Goal: Information Seeking & Learning: Learn about a topic

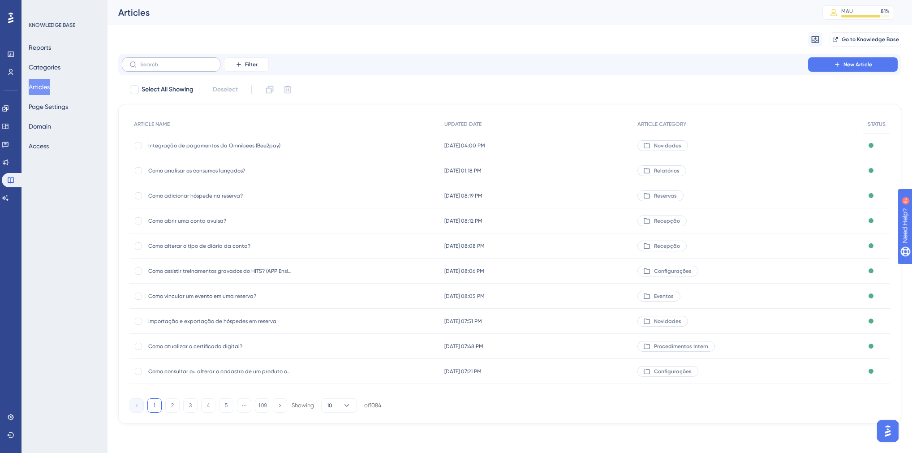
click at [161, 68] on label at bounding box center [171, 64] width 99 height 14
click at [161, 68] on input "text" at bounding box center [176, 64] width 73 height 6
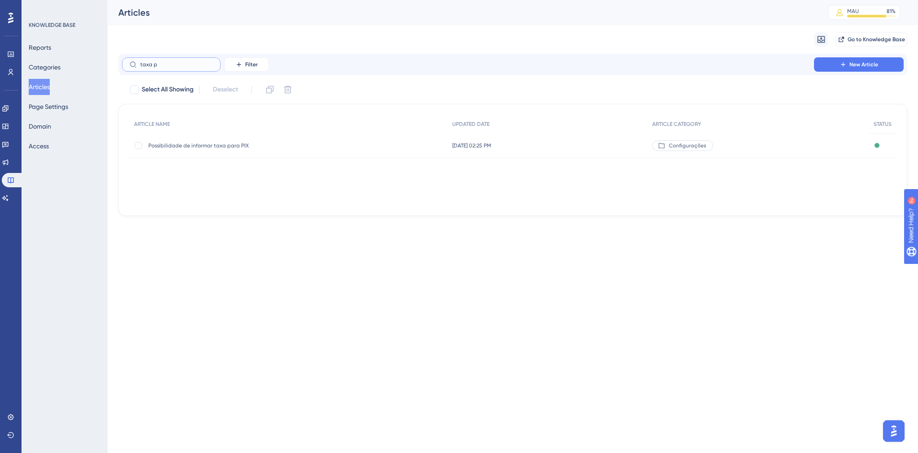
type input "taxa pd"
checkbox input "true"
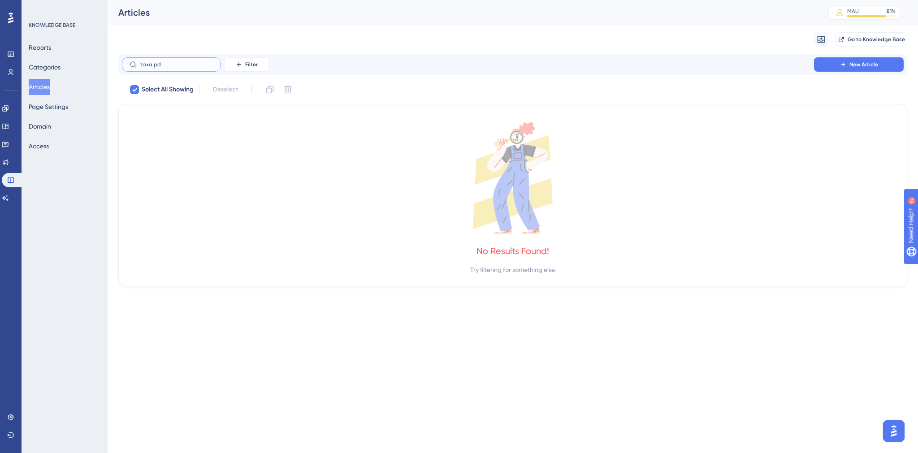
type input "taxa p"
checkbox input "false"
type input "t"
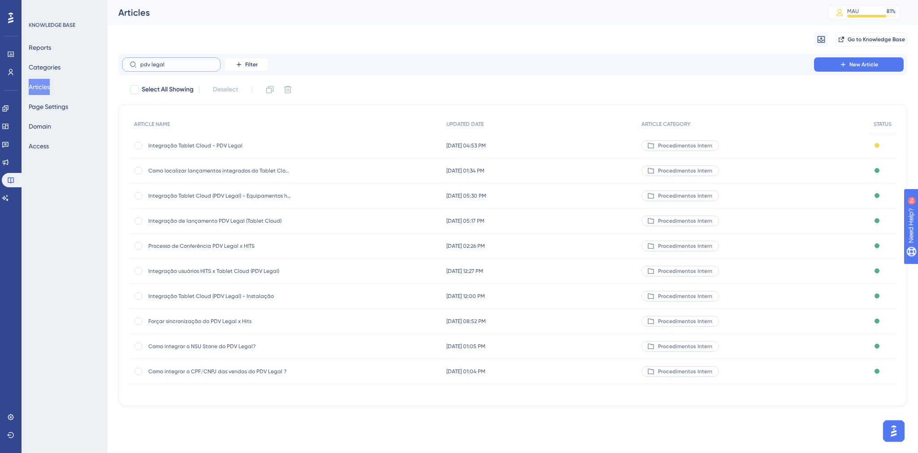
type input "pdv legal"
click at [139, 220] on div at bounding box center [138, 220] width 7 height 7
click at [276, 88] on button at bounding box center [270, 89] width 14 height 14
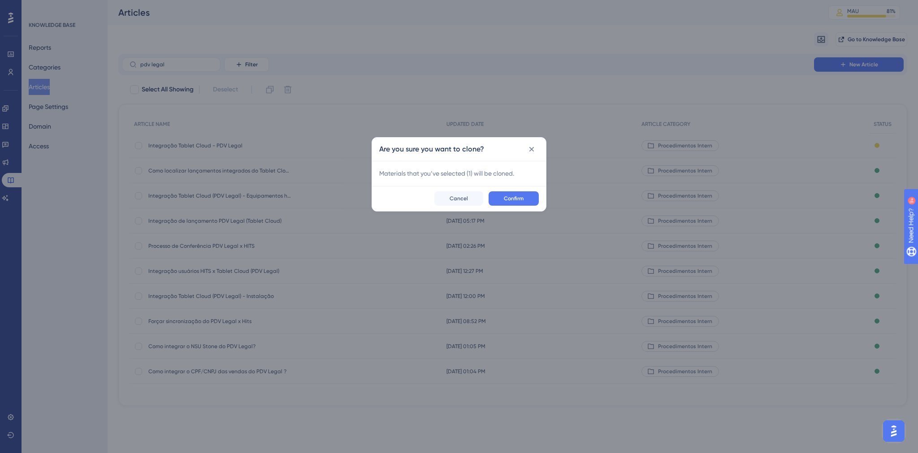
checkbox input "false"
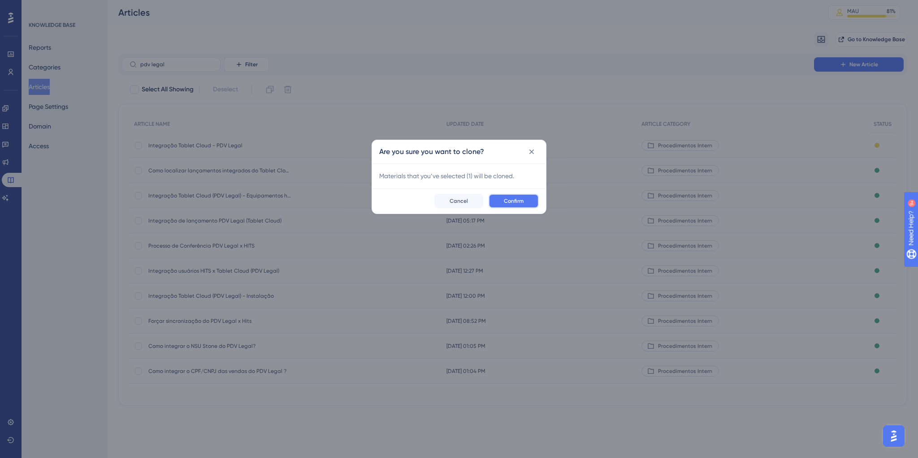
click at [504, 204] on span "Confirm" at bounding box center [514, 201] width 20 height 7
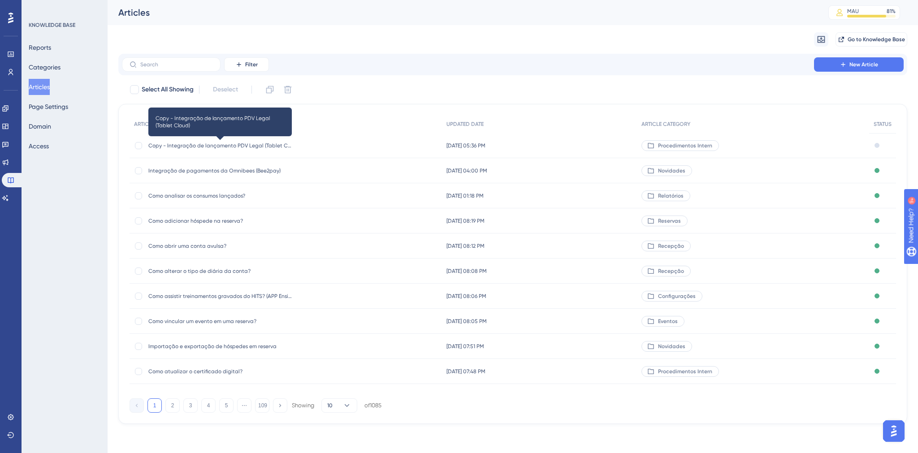
click at [156, 144] on span "Copy - Integração de lançamento PDV Legal (Tablet Cloud)" at bounding box center [219, 145] width 143 height 7
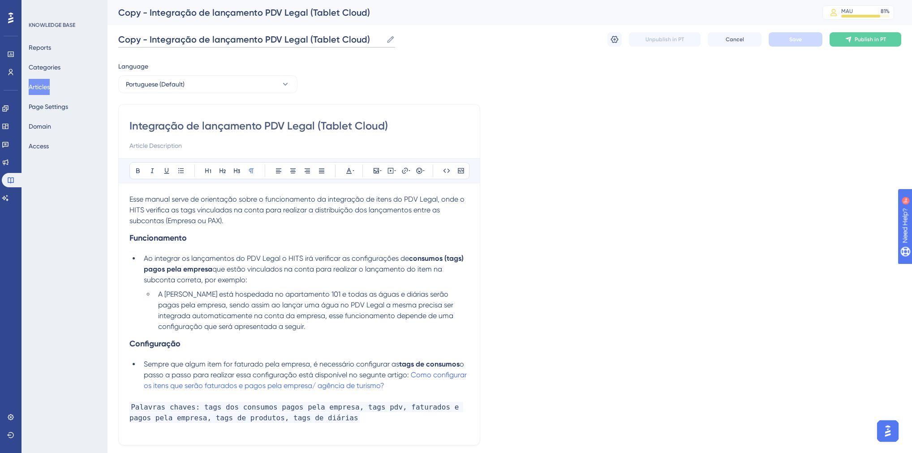
drag, startPoint x: 149, startPoint y: 39, endPoint x: 116, endPoint y: 42, distance: 32.8
click at [116, 42] on div "Performance Users Engagement Widgets Feedback Product Updates Knowledge Base AI…" at bounding box center [510, 256] width 805 height 513
click at [179, 39] on input "Integração de lançamento PDV Legal (Tablet Cloud)" at bounding box center [234, 39] width 233 height 13
click at [194, 38] on input "Integração de taxas em lançamento PDV Legal (Tablet Cloud)" at bounding box center [255, 39] width 274 height 13
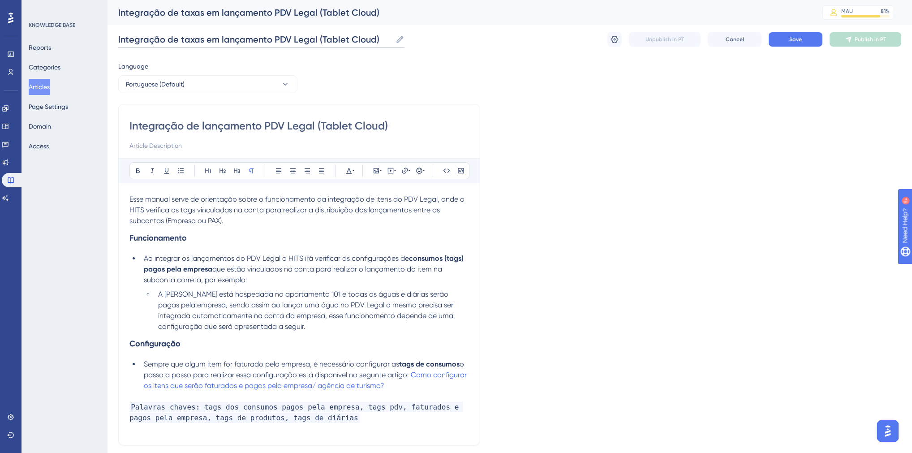
click at [194, 38] on input "Integração de taxas em lançamento PDV Legal (Tablet Cloud)" at bounding box center [255, 39] width 274 height 13
type input "Integração de taxas em lançamento PDV Legal (Tablet Cloud)"
click at [200, 129] on input "Integração de lançamento PDV Legal (Tablet Cloud)" at bounding box center [299, 126] width 340 height 14
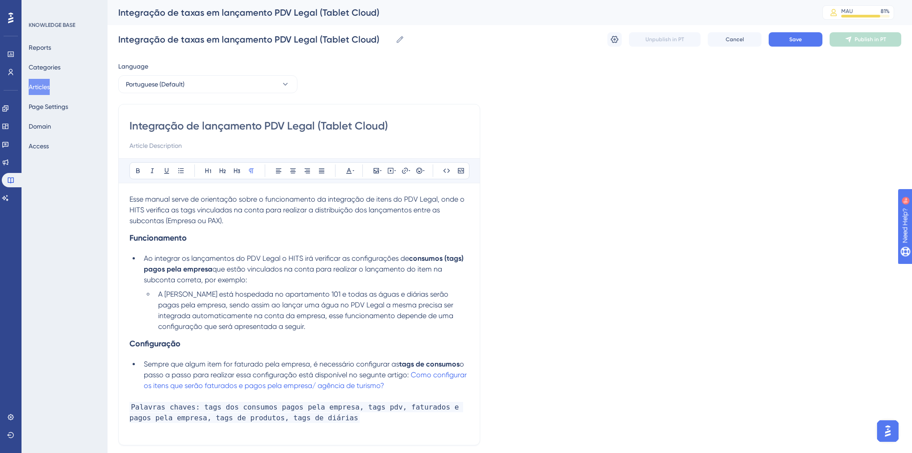
paste input "taxas em"
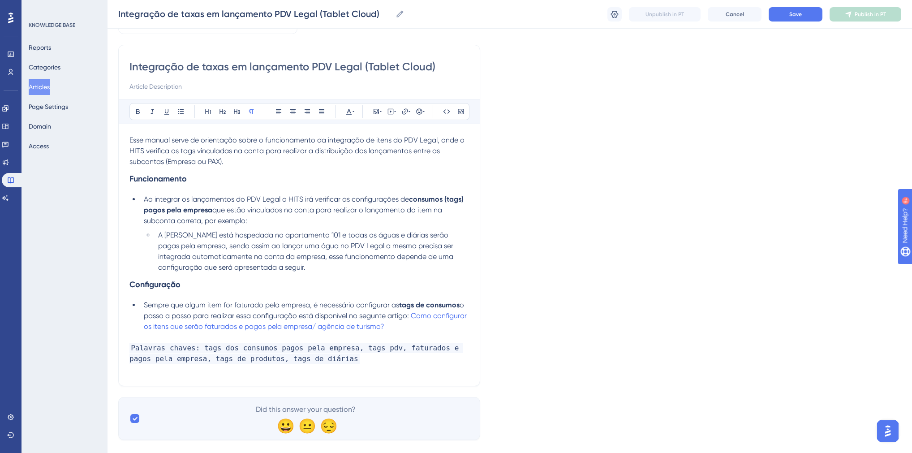
scroll to position [72, 0]
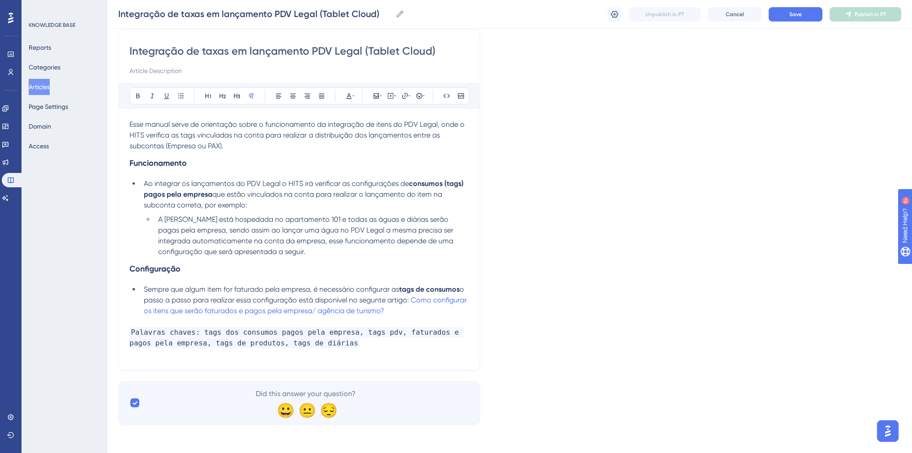
type input "Integração de taxas em lançamento PDV Legal (Tablet Cloud)"
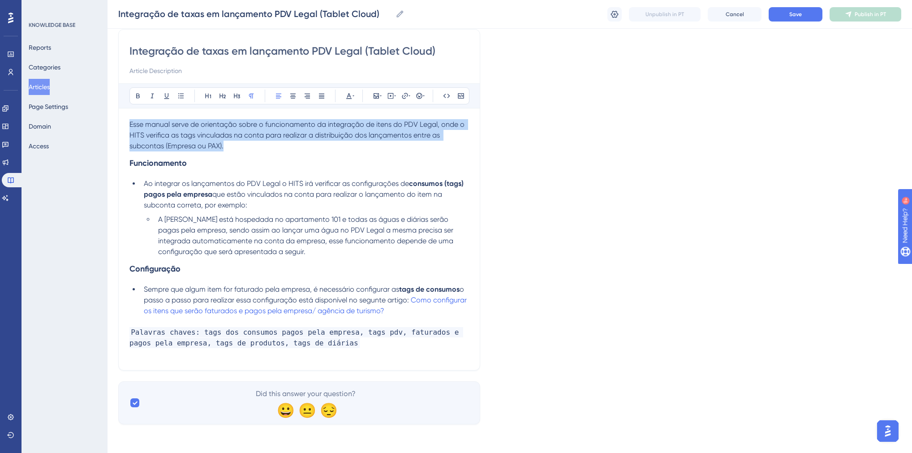
drag, startPoint x: 223, startPoint y: 147, endPoint x: 130, endPoint y: 125, distance: 96.0
click at [130, 125] on span "Esse manual serve de orientação sobre o funcionamento da integração de itens do…" at bounding box center [297, 135] width 337 height 30
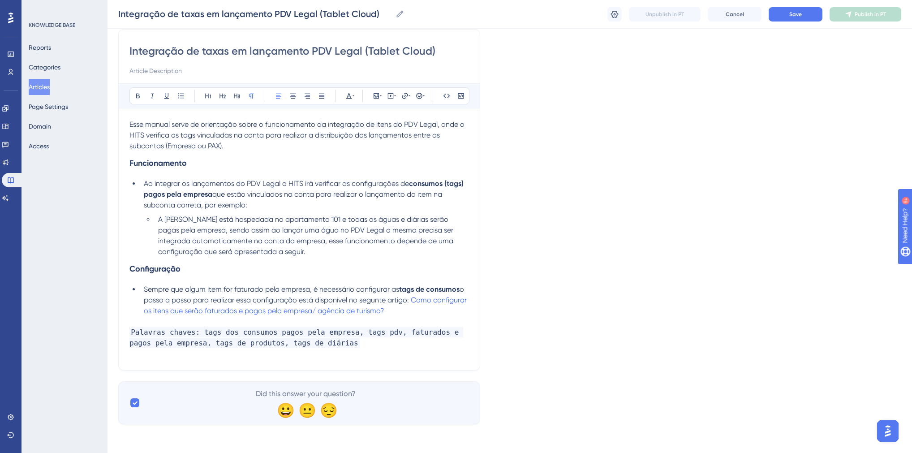
click at [138, 71] on input at bounding box center [299, 70] width 340 height 11
click at [422, 70] on input "Possui dúvidas sobre como funciona a integração das taxas de consumos entre PDV…" at bounding box center [299, 70] width 340 height 11
type input "Possui dúvidas sobre como funciona a integração das taxas de consumos entre PDV…"
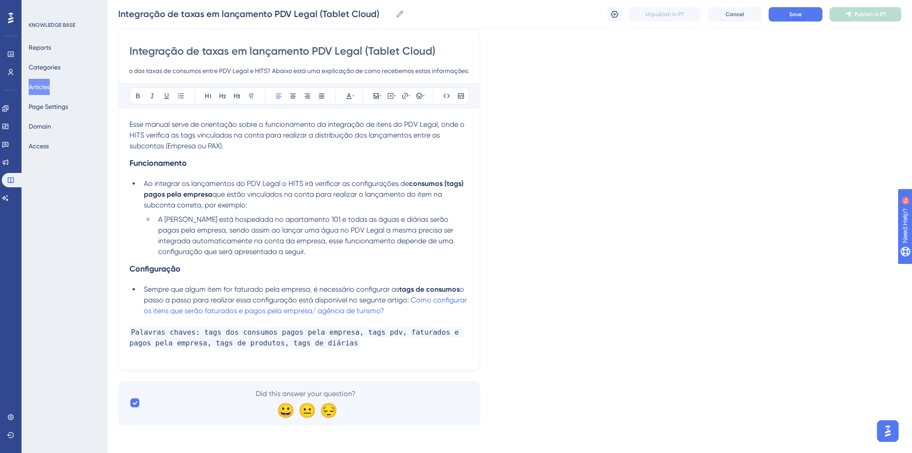
scroll to position [0, 0]
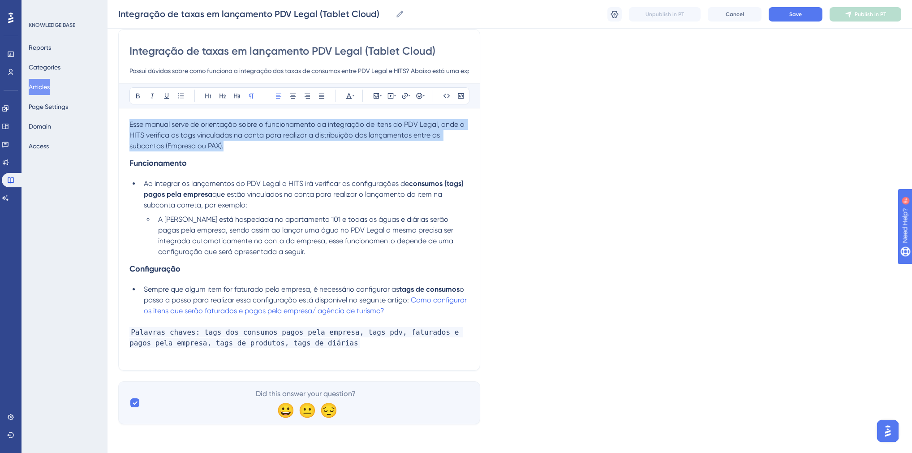
drag, startPoint x: 242, startPoint y: 145, endPoint x: 130, endPoint y: 121, distance: 114.1
click at [130, 121] on p "Esse manual serve de orientação sobre o funcionamento da integração de itens do…" at bounding box center [299, 135] width 340 height 32
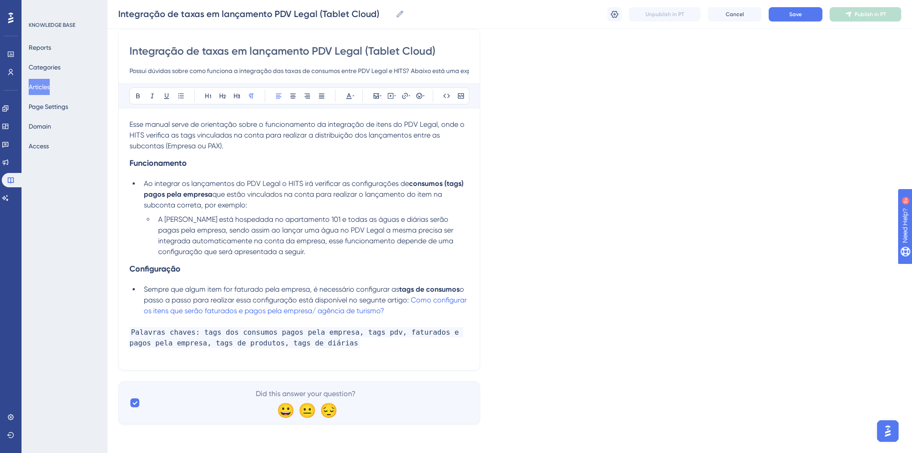
scroll to position [50, 0]
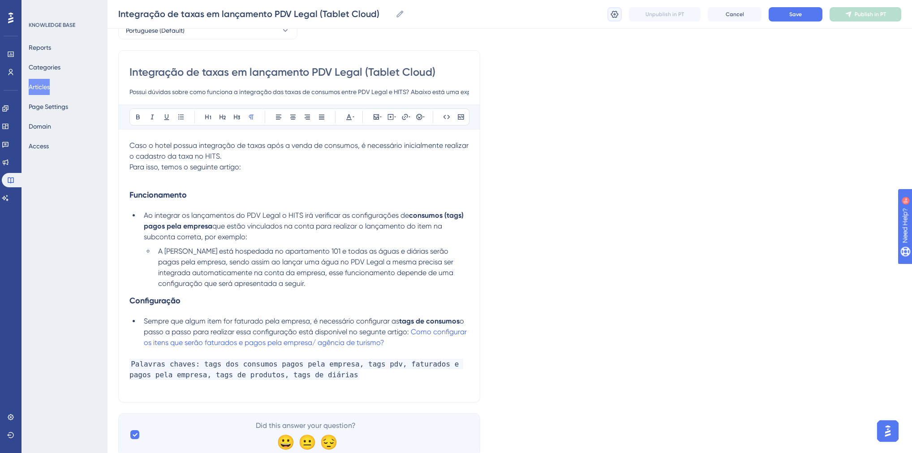
click at [617, 15] on icon at bounding box center [614, 14] width 9 height 9
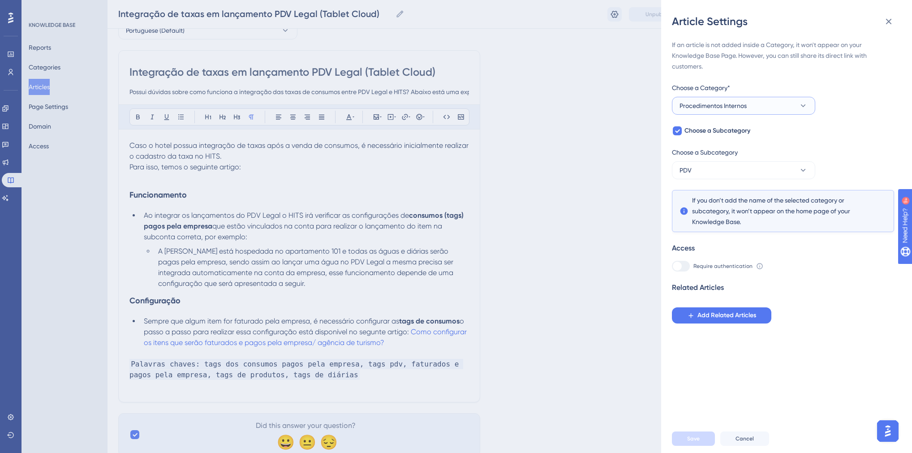
click at [729, 113] on button "Procedimentos Internos" at bounding box center [743, 106] width 143 height 18
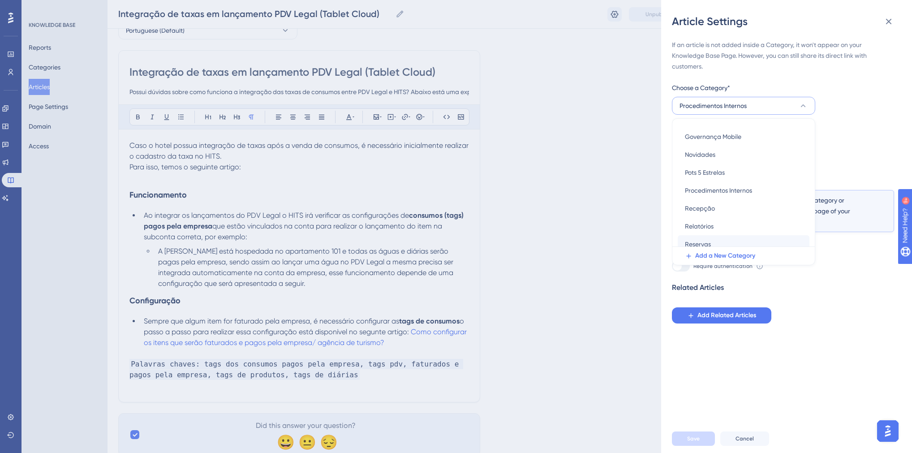
scroll to position [236, 0]
click at [707, 233] on div "Revisão Revisão" at bounding box center [743, 238] width 117 height 18
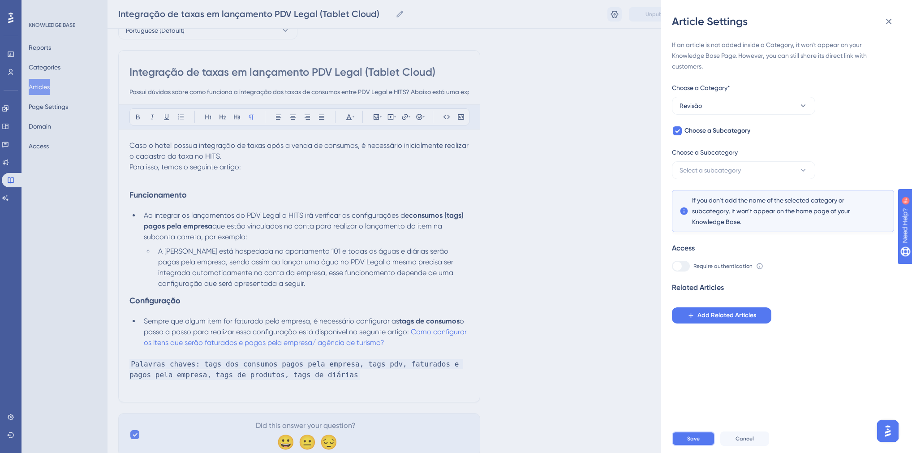
click at [701, 444] on button "Save" at bounding box center [693, 438] width 43 height 14
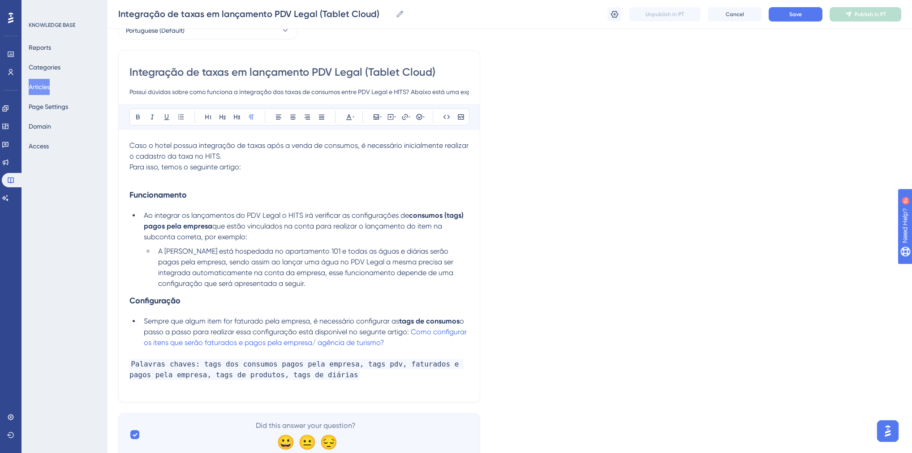
click at [255, 168] on p "Para isso, temos o seguinte artigo:" at bounding box center [299, 167] width 340 height 11
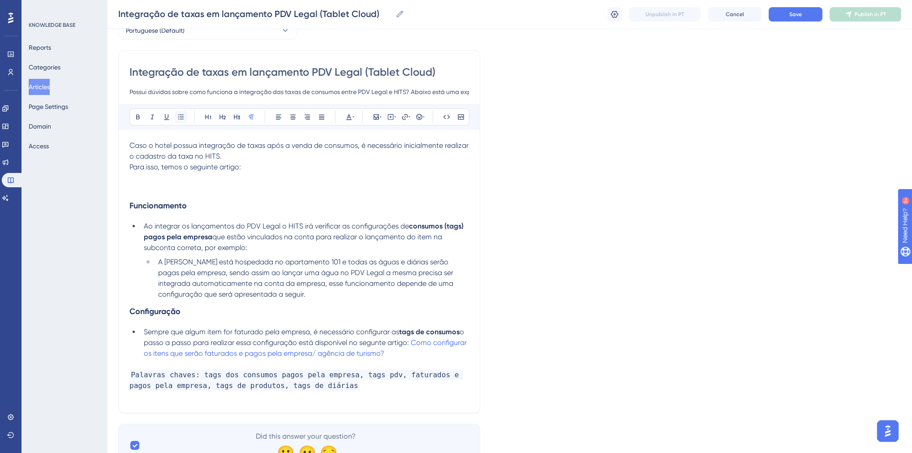
click at [180, 114] on icon at bounding box center [180, 116] width 5 height 5
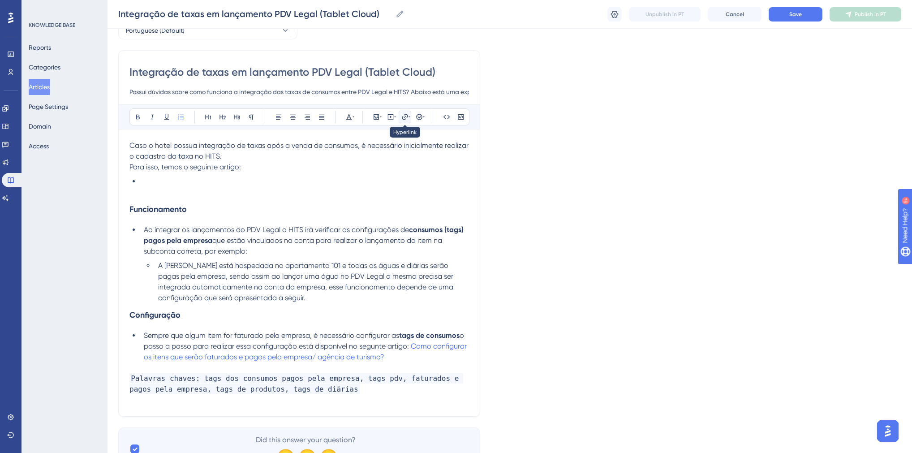
click at [405, 116] on icon at bounding box center [404, 116] width 7 height 7
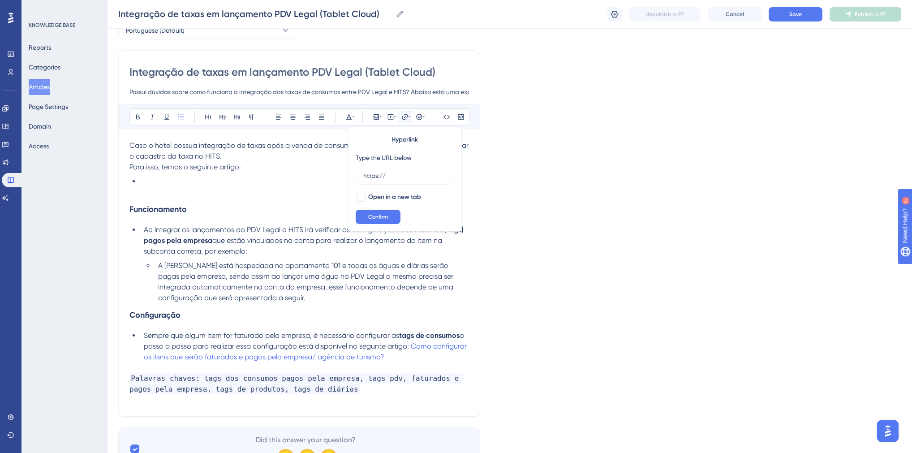
click at [262, 178] on li at bounding box center [304, 181] width 329 height 11
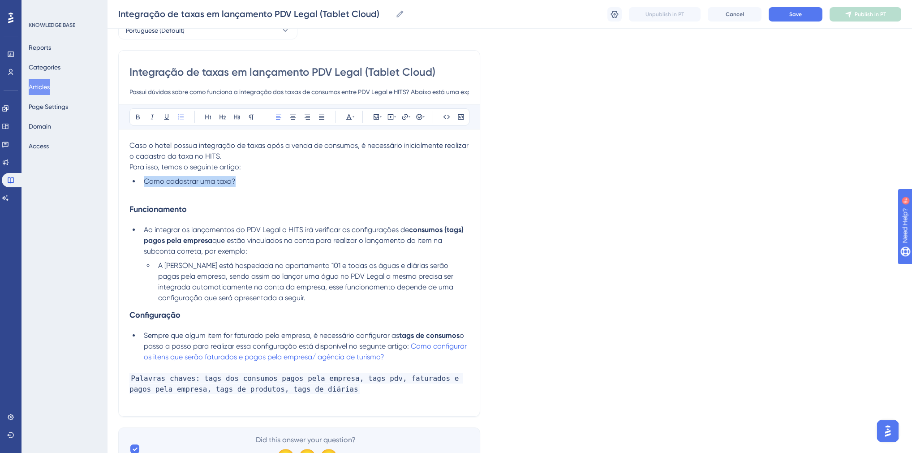
drag, startPoint x: 246, startPoint y: 182, endPoint x: 144, endPoint y: 185, distance: 101.7
click at [144, 185] on li "Como cadastrar uma taxa?" at bounding box center [304, 181] width 329 height 11
click at [401, 116] on icon at bounding box center [404, 116] width 7 height 7
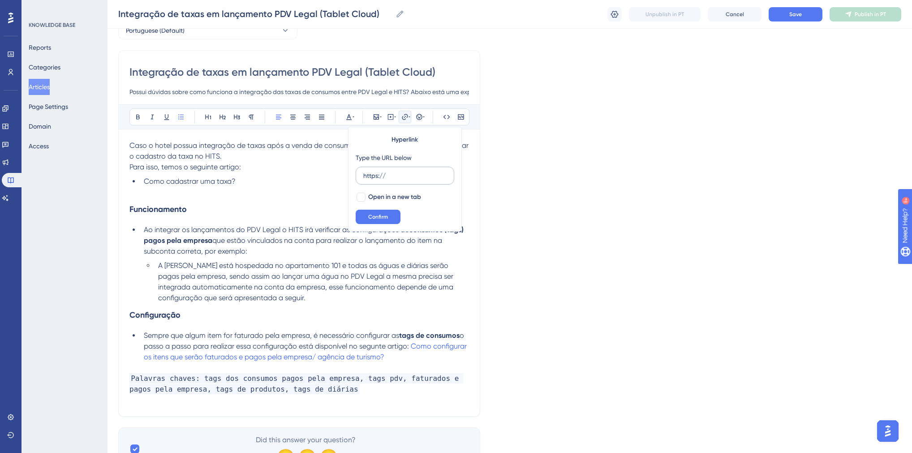
click at [391, 179] on input "https://" at bounding box center [404, 176] width 83 height 10
type input "[URL][DOMAIN_NAME]"
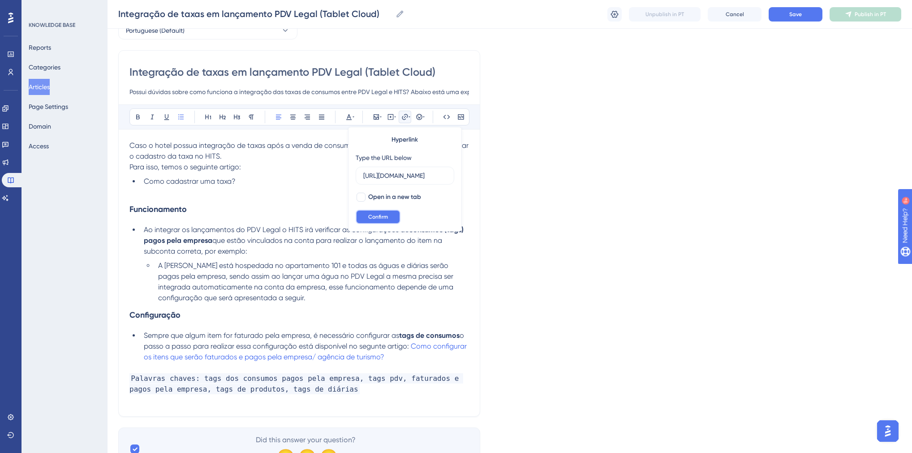
scroll to position [0, 0]
click at [389, 215] on button "Confirm" at bounding box center [378, 217] width 45 height 14
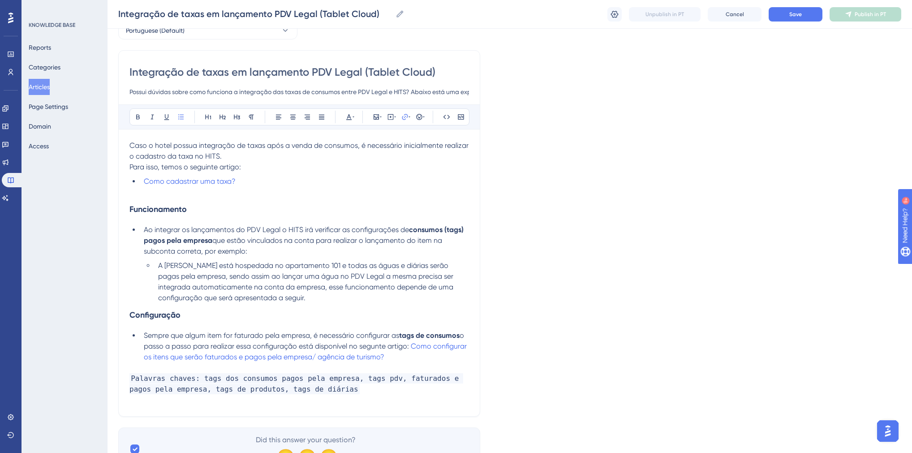
click at [255, 192] on p at bounding box center [299, 192] width 340 height 11
click at [167, 199] on h3 "Funcionamento" at bounding box center [299, 209] width 340 height 23
click at [165, 198] on h3 "Funcionamento" at bounding box center [299, 209] width 340 height 23
click at [162, 196] on p at bounding box center [299, 192] width 340 height 11
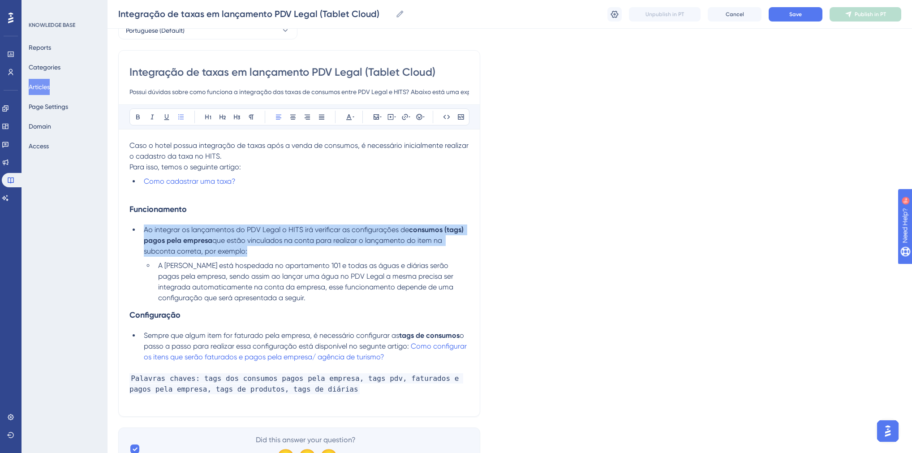
drag, startPoint x: 252, startPoint y: 251, endPoint x: 145, endPoint y: 229, distance: 108.8
click at [145, 229] on li "Ao integrar os lançamentos do PDV Legal o HITS irá verificar as configurações d…" at bounding box center [304, 240] width 329 height 32
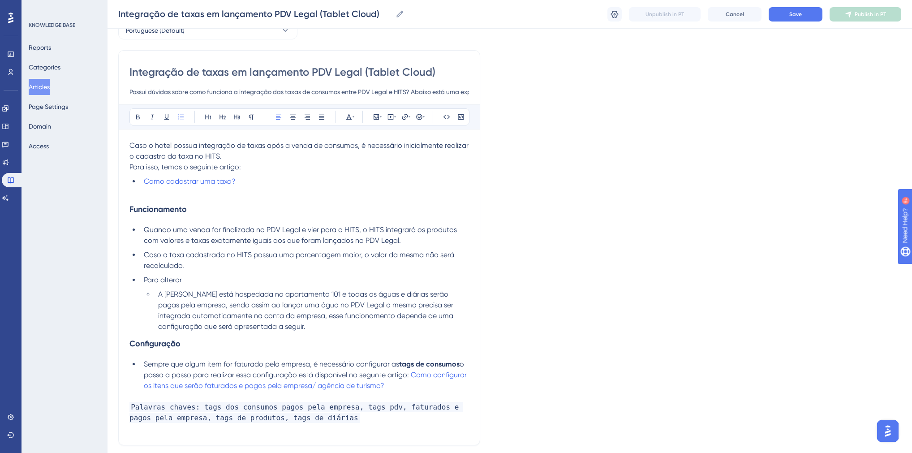
click at [195, 281] on li "Para alterar" at bounding box center [304, 280] width 329 height 11
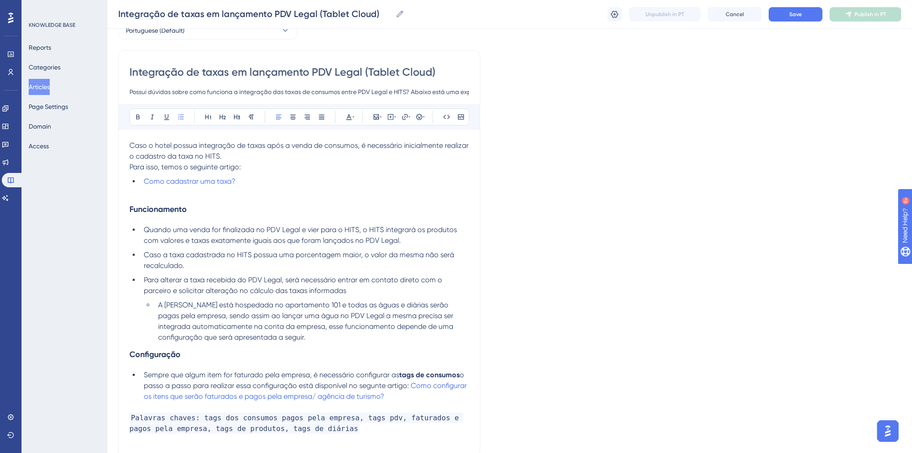
click at [372, 290] on li "Para alterar a taxa recebida do PDV Legal, será necessário entrar em contato di…" at bounding box center [304, 286] width 329 height 22
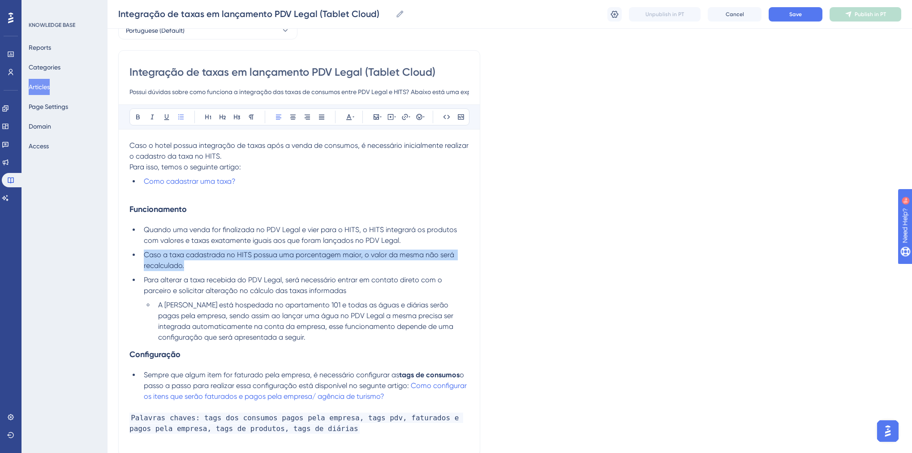
drag, startPoint x: 224, startPoint y: 267, endPoint x: 145, endPoint y: 255, distance: 79.8
click at [145, 255] on li "Caso a taxa cadastrada no HITS possua uma porcentagem maior, o valor da mesma n…" at bounding box center [304, 261] width 329 height 22
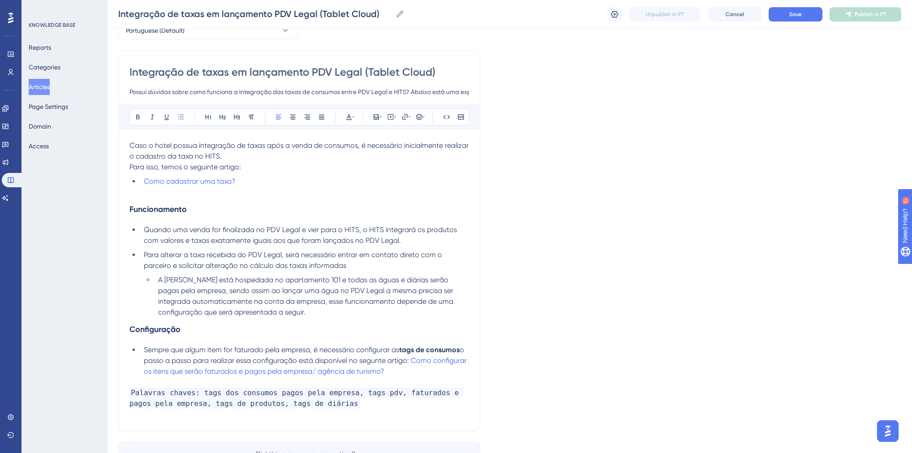
click at [367, 267] on li "Para alterar a taxa recebida do PDV Legal, será necessário entrar em contato di…" at bounding box center [304, 261] width 329 height 22
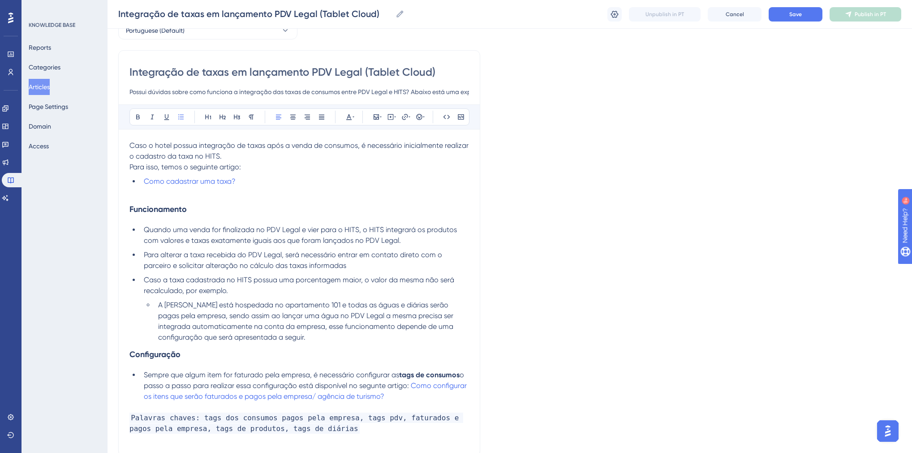
click at [158, 303] on li "A [PERSON_NAME] está hospedada no apartamento 101 e todas as águas e diárias se…" at bounding box center [312, 321] width 315 height 43
drag, startPoint x: 158, startPoint y: 302, endPoint x: 173, endPoint y: 309, distance: 17.1
click at [158, 302] on span "A [PERSON_NAME] está hospedada no apartamento 101 e todas as águas e diárias se…" at bounding box center [306, 321] width 297 height 41
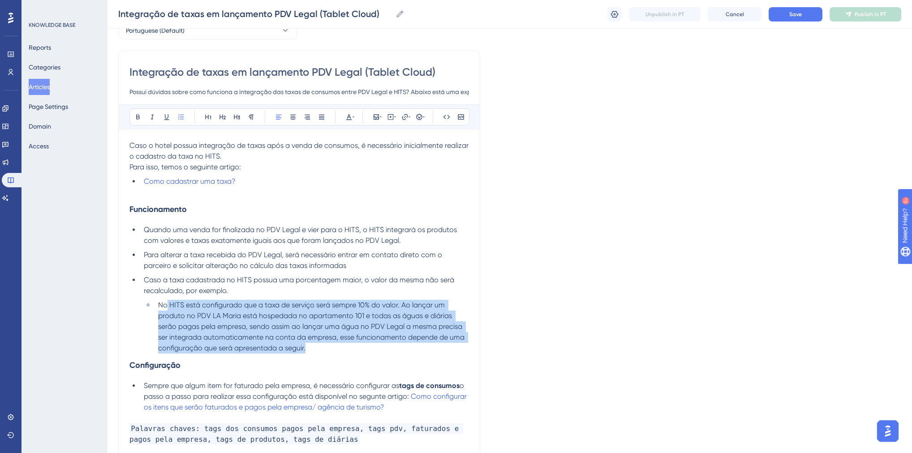
drag, startPoint x: 315, startPoint y: 351, endPoint x: 165, endPoint y: 305, distance: 156.9
click at [165, 305] on li "No HITS está configurado que a taxa de serviço será sempre 10% do valor. Ao lan…" at bounding box center [312, 327] width 315 height 54
click at [389, 323] on span "No HITS está configurado que a taxa de serviço será sempre 10% do valor. Ao lan…" at bounding box center [312, 327] width 308 height 52
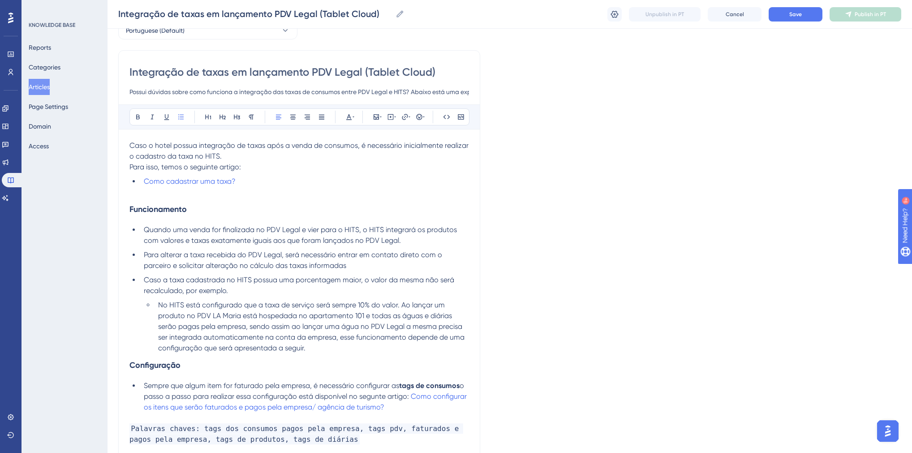
click at [456, 306] on li "No HITS está configurado que a taxa de serviço será sempre 10% do valor. Ao lan…" at bounding box center [312, 327] width 315 height 54
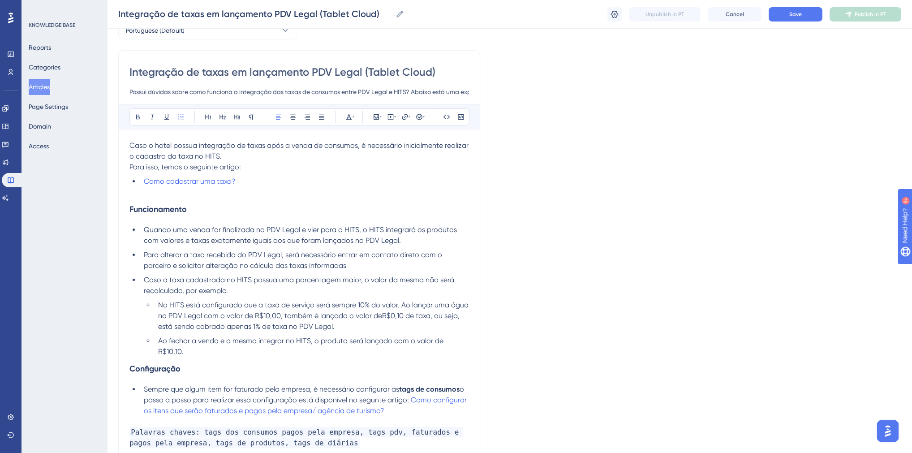
click at [143, 194] on p at bounding box center [299, 192] width 340 height 11
click at [471, 339] on div "Integração de taxas em lançamento PDV Legal (Tablet Cloud) Possui dúvidas sobre…" at bounding box center [299, 260] width 362 height 420
click at [129, 166] on span "Para isso, temos o seguinte artigo:" at bounding box center [185, 167] width 112 height 9
drag, startPoint x: 182, startPoint y: 359, endPoint x: 131, endPoint y: 358, distance: 51.5
click at [131, 358] on h3 "Configuração" at bounding box center [299, 368] width 340 height 23
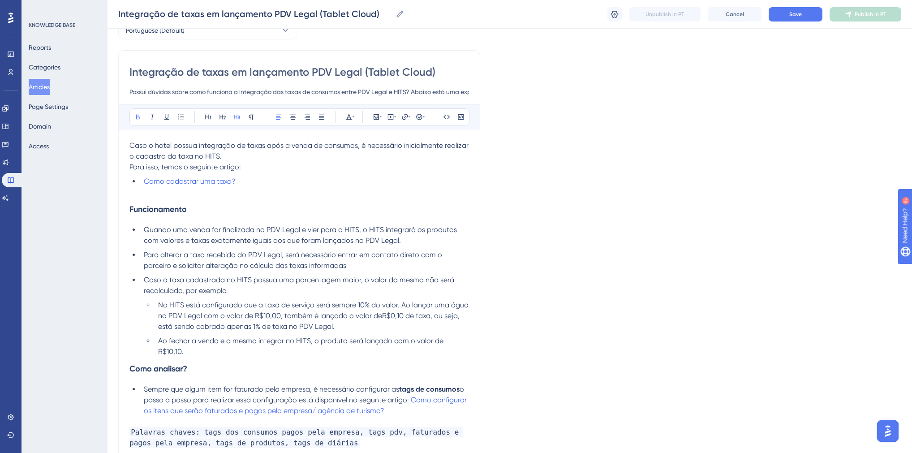
click at [142, 384] on li "Sempre que algum item for faturado pela empresa, é necessário configurar as tag…" at bounding box center [304, 400] width 329 height 32
click at [129, 358] on div "Integração de taxas em lançamento PDV Legal (Tablet Cloud) Possui dúvidas sobre…" at bounding box center [299, 260] width 362 height 420
click at [130, 364] on strong "Como analisar?" at bounding box center [158, 369] width 58 height 10
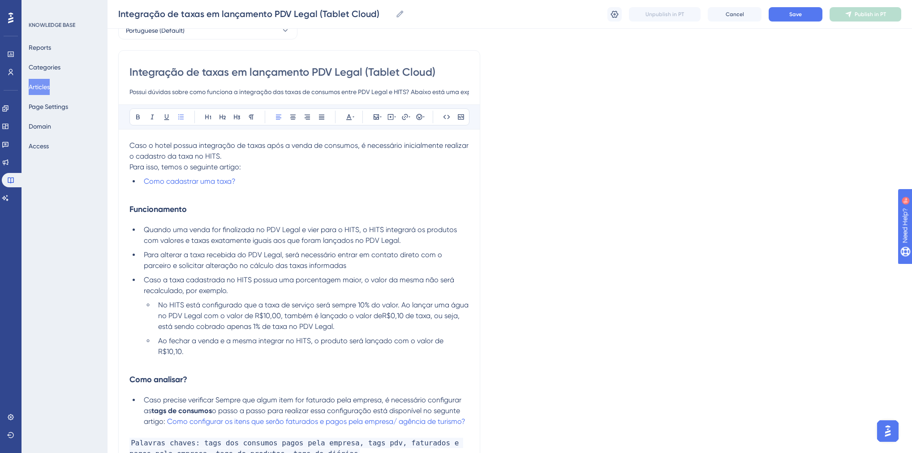
click at [152, 383] on div "Caso o hotel possua integração de taxas após a venda de consumos, é necessário …" at bounding box center [299, 305] width 340 height 330
click at [216, 396] on span "Caso precise verificar Sempre que algum item for faturado pela empresa, é neces…" at bounding box center [303, 405] width 319 height 19
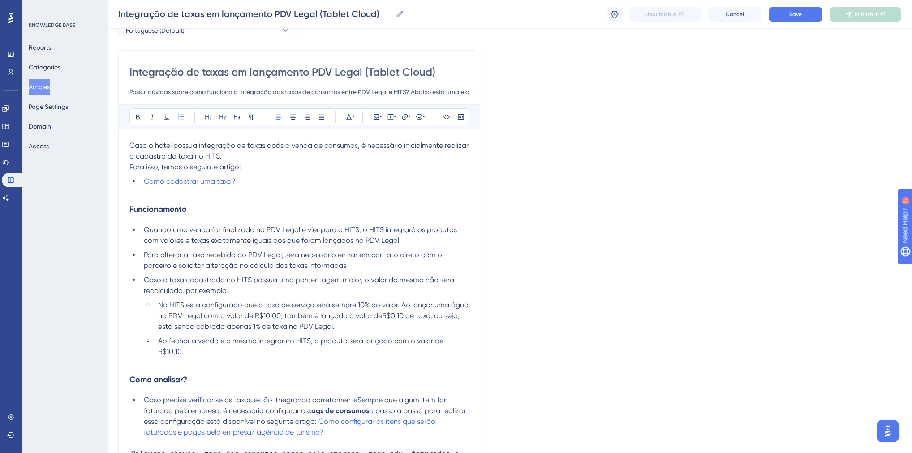
click at [280, 396] on span "Caso precise verificar se as taxas estão itnegrando corretamenteSempre que algu…" at bounding box center [296, 405] width 304 height 19
click at [357, 396] on span "Caso precise verificar se as taxas estão integrando corretamenteSempre que algu…" at bounding box center [296, 405] width 304 height 19
click at [143, 395] on li "Caso precise verificar se as taxas estão integrando corretamente, há alSempre q…" at bounding box center [304, 416] width 329 height 43
click at [468, 396] on span "Há algumas verificações a serem feitas para confirmar se as taxas estão integra…" at bounding box center [306, 405] width 325 height 19
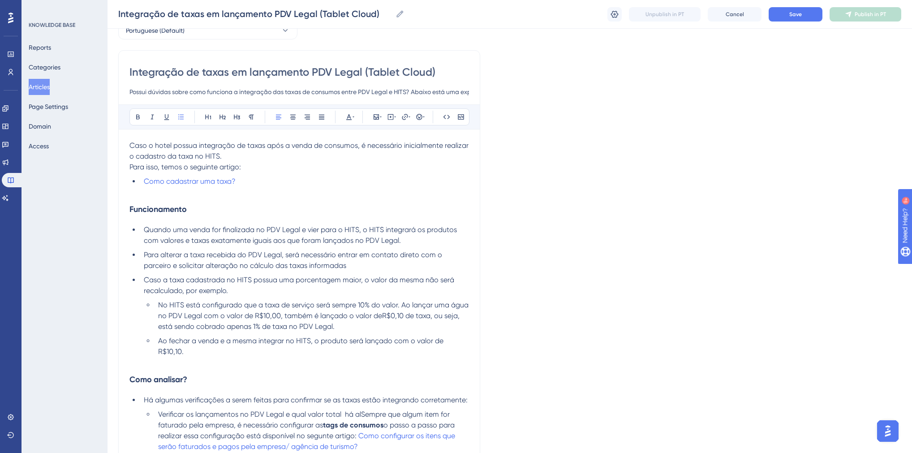
click at [285, 410] on span "Verificar os lançamentos no PDV Legal e qual valor total há alSempre que algum …" at bounding box center [304, 419] width 293 height 19
click at [343, 410] on span "Verificar os lançamentos no PDV Legal e qual valor total há alSempre que algum …" at bounding box center [304, 419] width 293 height 19
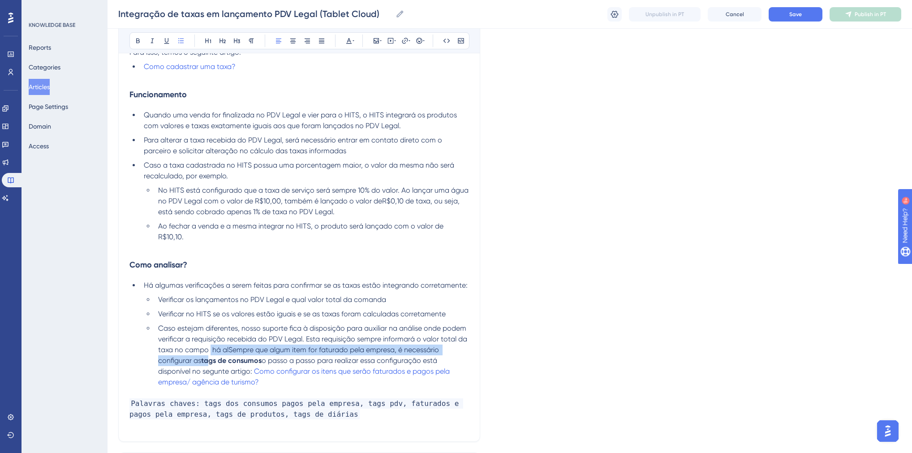
scroll to position [173, 0]
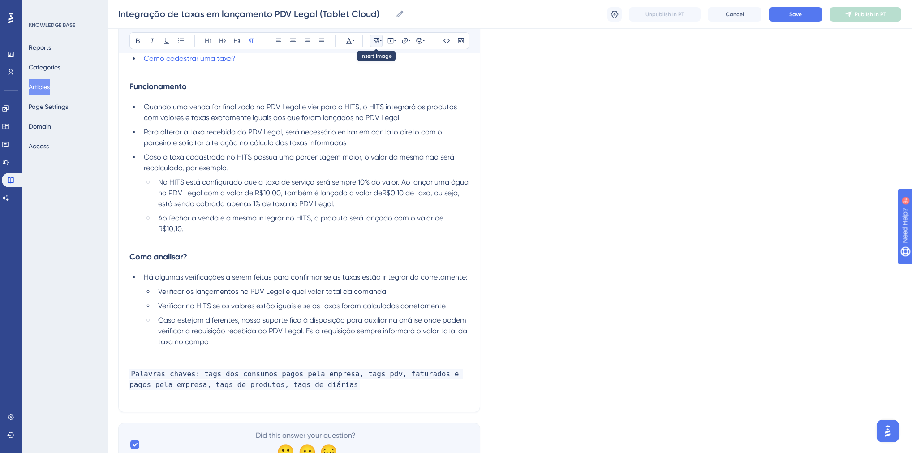
click at [375, 40] on icon at bounding box center [376, 40] width 7 height 7
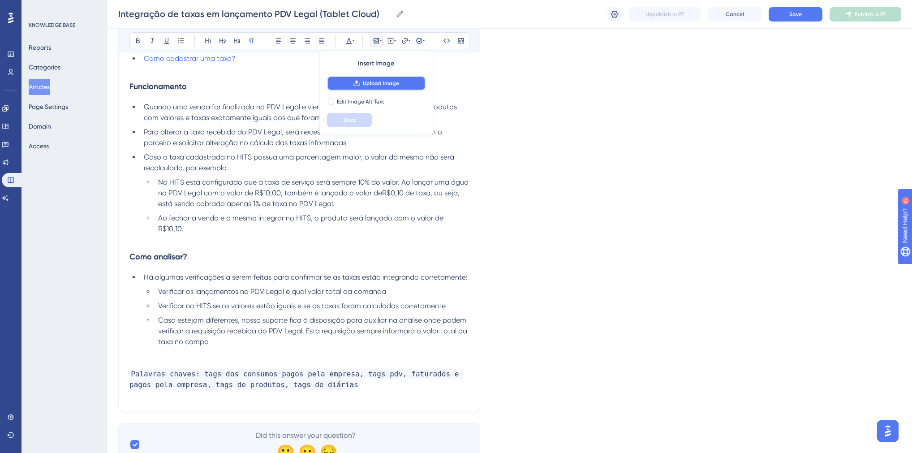
click at [373, 86] on span "Upload Image" at bounding box center [381, 83] width 36 height 7
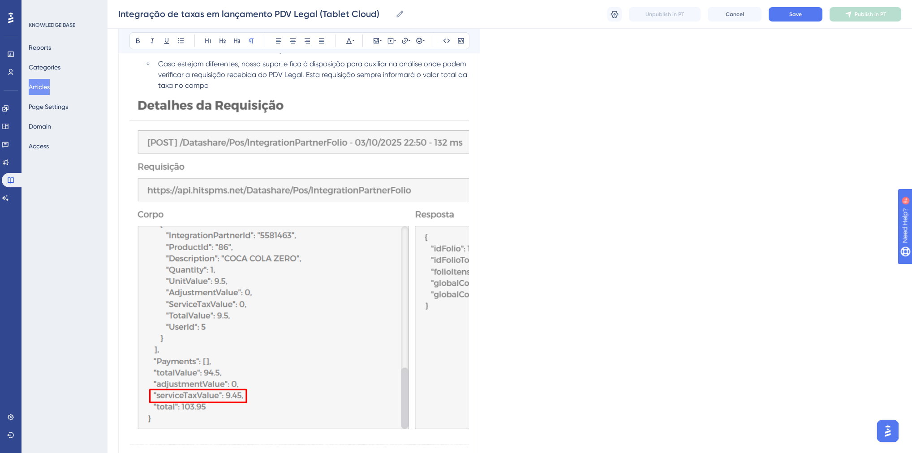
scroll to position [496, 0]
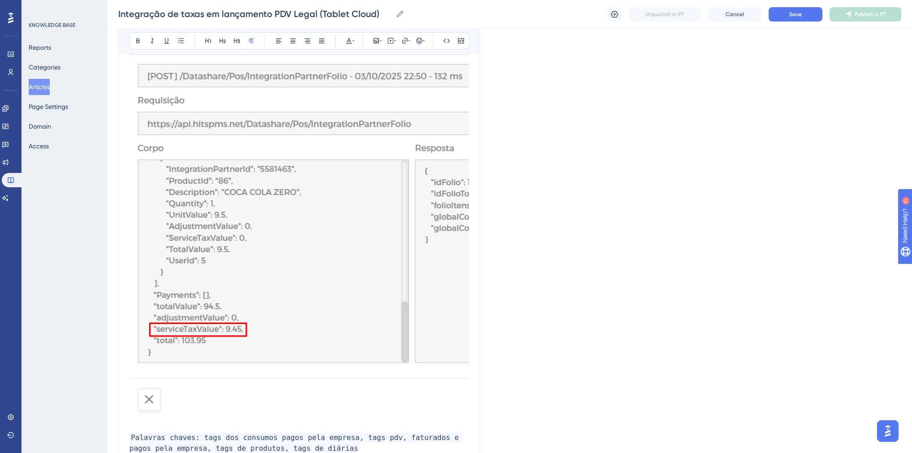
click at [333, 259] on img at bounding box center [299, 222] width 340 height 394
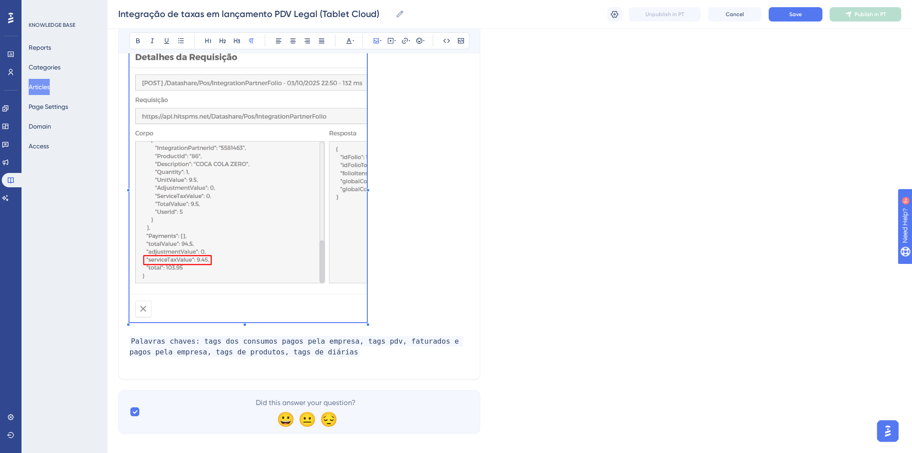
click at [368, 310] on p at bounding box center [299, 186] width 340 height 278
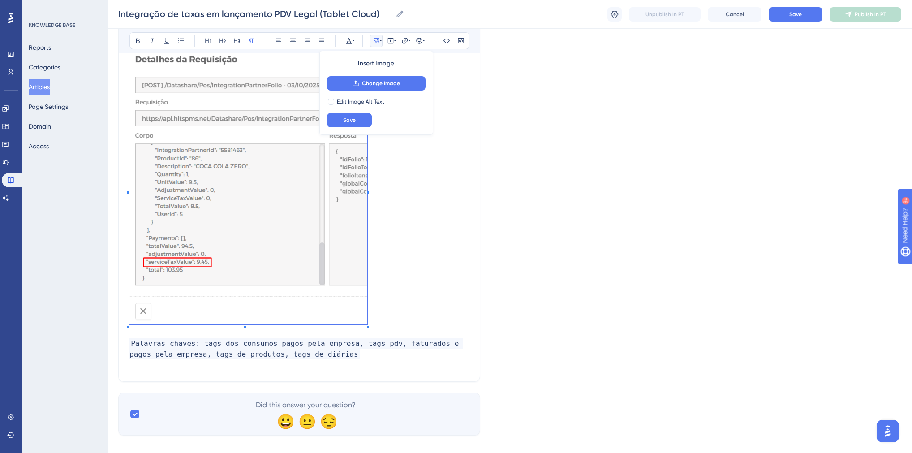
scroll to position [399, 0]
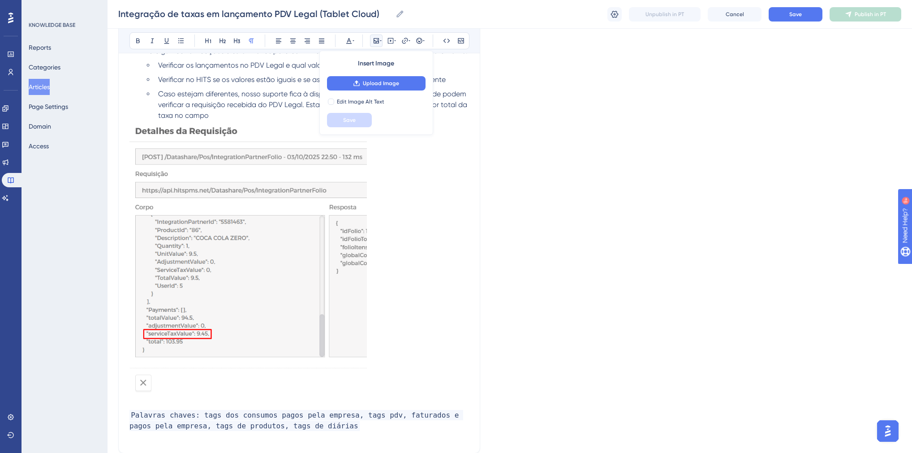
click at [368, 399] on p at bounding box center [299, 404] width 340 height 11
click at [361, 376] on img at bounding box center [247, 258] width 237 height 275
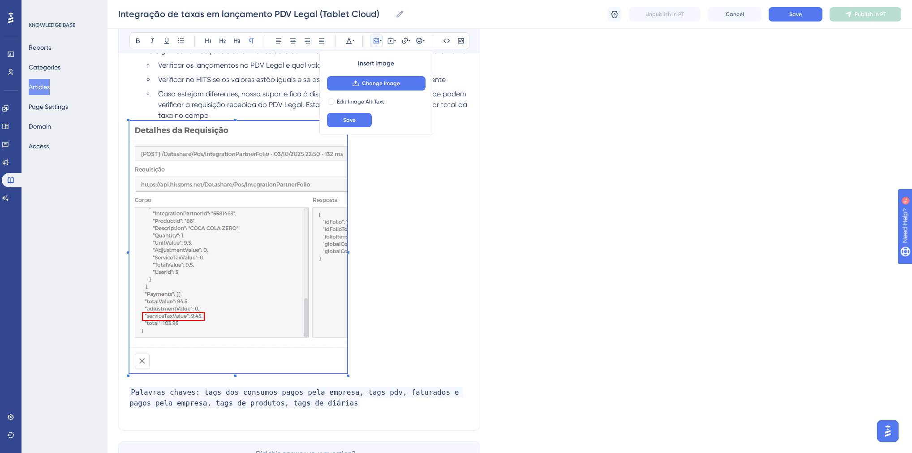
click at [335, 358] on div "Caso o hotel possua integração de taxas após a venda de consumos, é necessário …" at bounding box center [299, 105] width 340 height 628
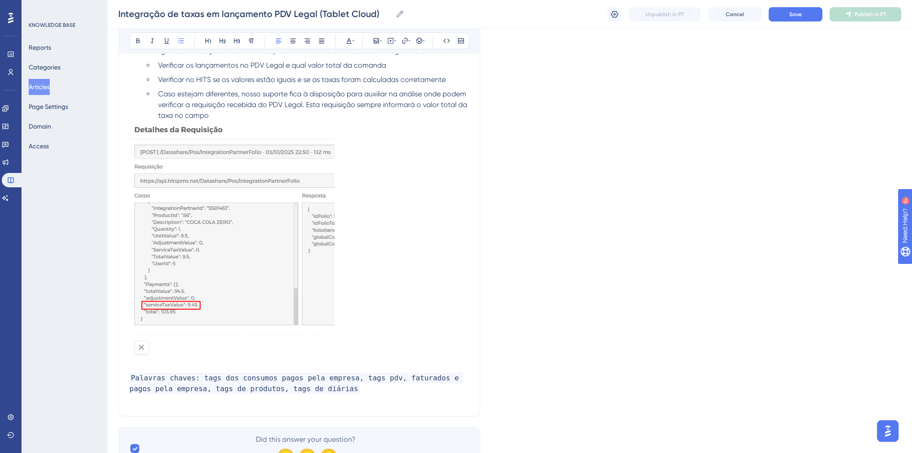
click at [223, 106] on li "Caso estejam diferentes, nosso suporte fica à disposição para auxiliar na análi…" at bounding box center [312, 105] width 315 height 32
drag, startPoint x: 323, startPoint y: 380, endPoint x: 317, endPoint y: 380, distance: 6.3
click at [317, 380] on p "Palavras chaves: tags dos consumos pagos pela empresa, tags pdv, faturados e pa…" at bounding box center [299, 384] width 340 height 22
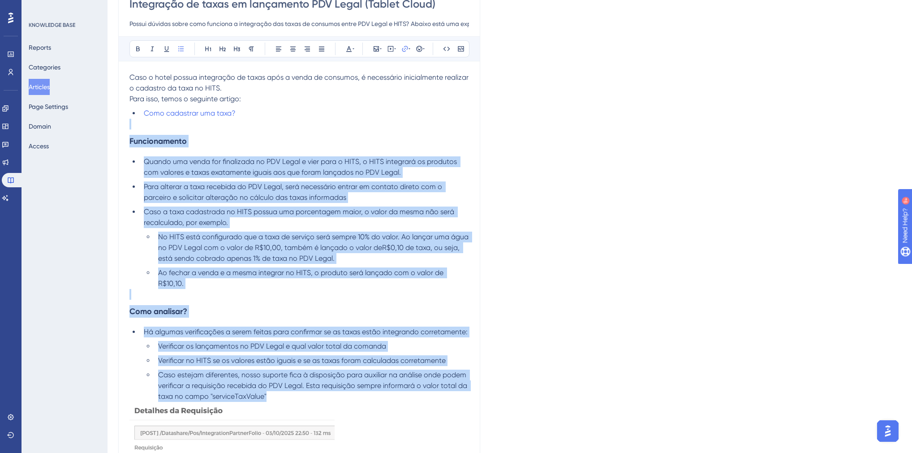
scroll to position [0, 0]
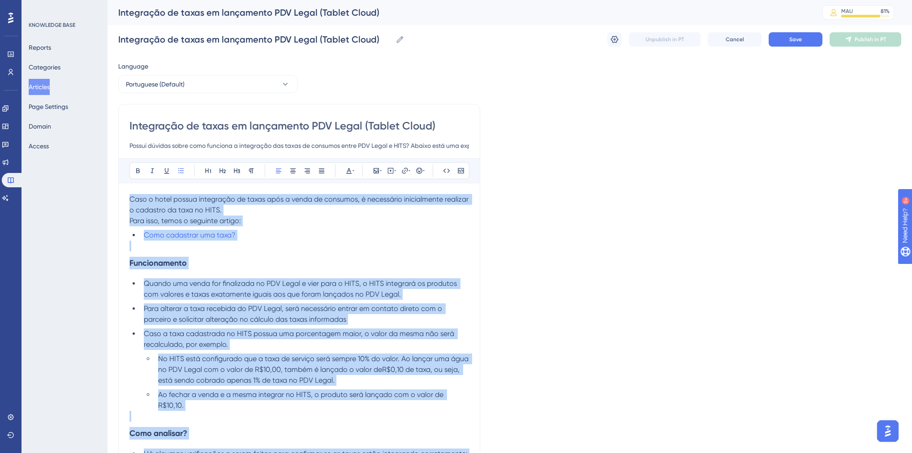
drag, startPoint x: 271, startPoint y: 247, endPoint x: 130, endPoint y: 130, distance: 182.9
click at [130, 130] on div "Integração de taxas em lançamento PDV Legal (Tablet Cloud) Possui dúvidas sobre…" at bounding box center [299, 461] width 362 height 715
copy div "Lore i dolor sitame consectetu ad elits doei t incid ut laboreet, d magnaaliqu …"
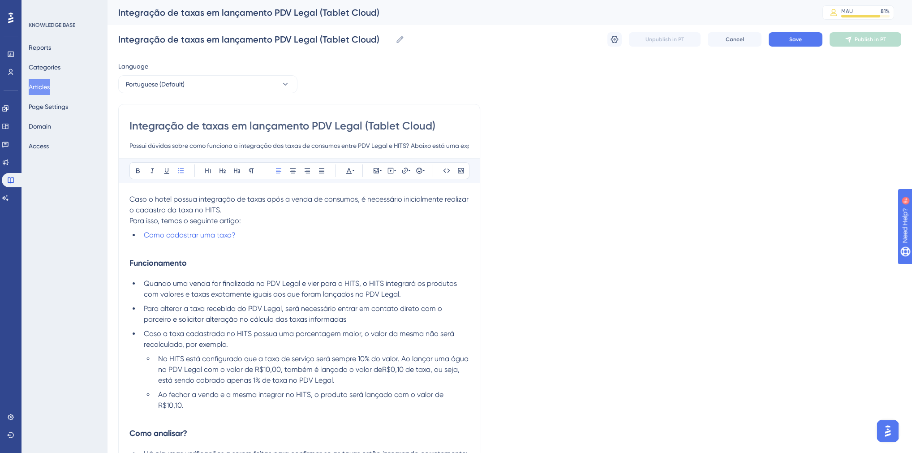
click at [289, 123] on input "Integração de taxas em lançamento PDV Legal (Tablet Cloud)" at bounding box center [299, 126] width 340 height 14
click at [132, 199] on span "Caso o hotel possua integração de taxas após a venda de consumos, é necessário …" at bounding box center [299, 204] width 341 height 19
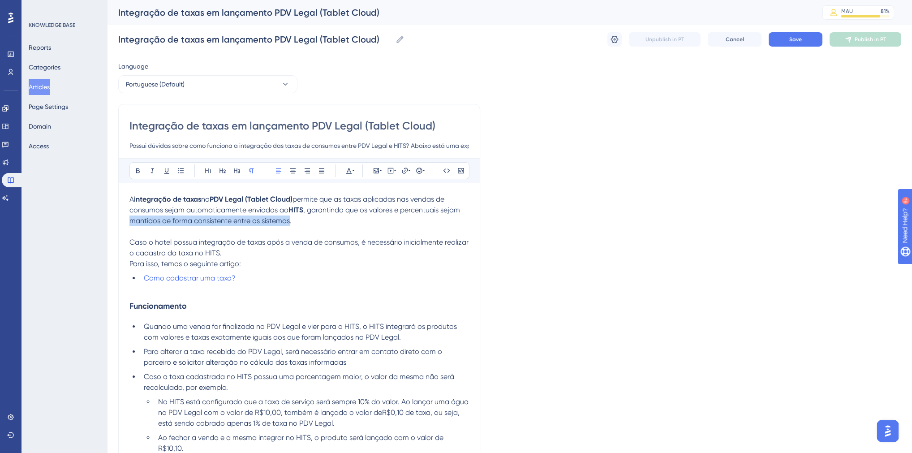
drag, startPoint x: 289, startPoint y: 220, endPoint x: 127, endPoint y: 222, distance: 161.8
drag, startPoint x: 267, startPoint y: 242, endPoint x: 285, endPoint y: 244, distance: 18.0
click at [285, 244] on span "Caso o hotel possua integração de taxas após a venda de consumos, é necessário …" at bounding box center [299, 247] width 341 height 19
click at [198, 244] on span "Caso o hotel possua integração de taxas na venda de consumos, é necessário inic…" at bounding box center [295, 247] width 333 height 19
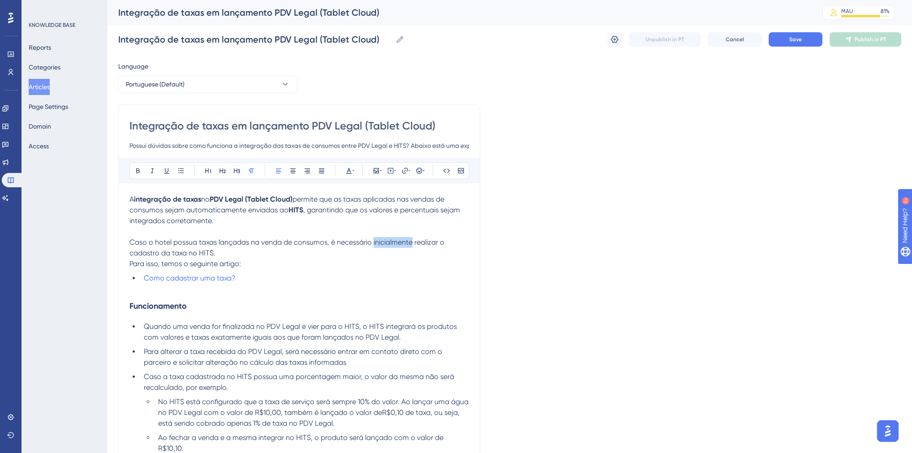
drag, startPoint x: 411, startPoint y: 242, endPoint x: 373, endPoint y: 244, distance: 38.1
click at [373, 244] on span "Caso o hotel possua taxas lançadas na venda de consumos, é necessário inicialme…" at bounding box center [287, 247] width 317 height 19
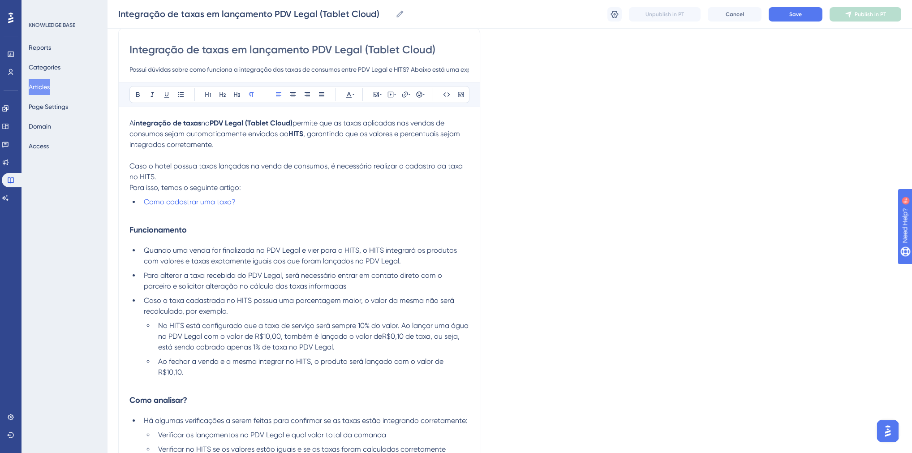
scroll to position [108, 0]
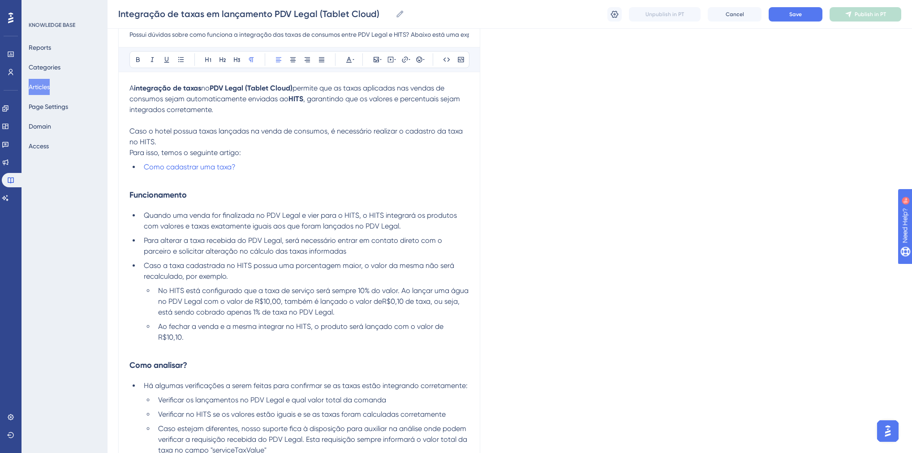
click at [472, 326] on div "Integração de taxas em lançamento PDV Legal (Tablet Cloud) Possui dúvidas sobre…" at bounding box center [299, 372] width 362 height 758
click at [469, 328] on div "Integração de taxas em lançamento PDV Legal (Tablet Cloud) Possui dúvidas sobre…" at bounding box center [299, 372] width 362 height 758
click at [445, 328] on span "Ao fechar a venda e a mesma integrar no HITS, o produto será lançado com o valo…" at bounding box center [301, 331] width 287 height 19
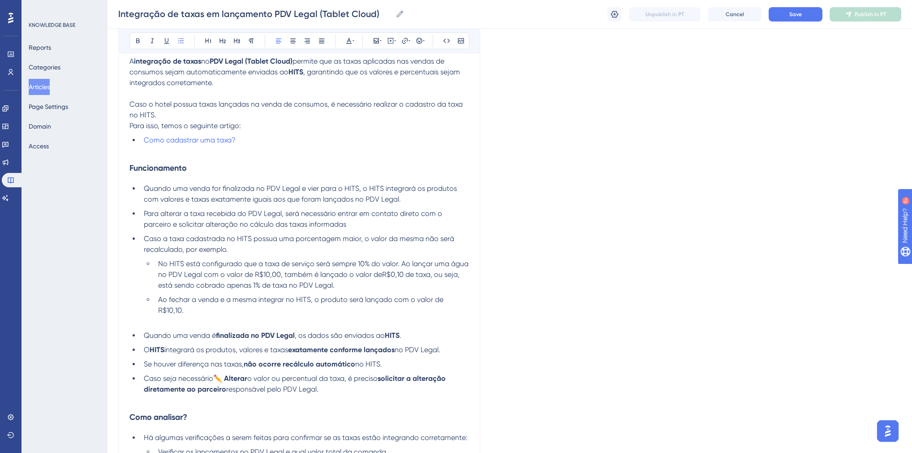
scroll to position [179, 0]
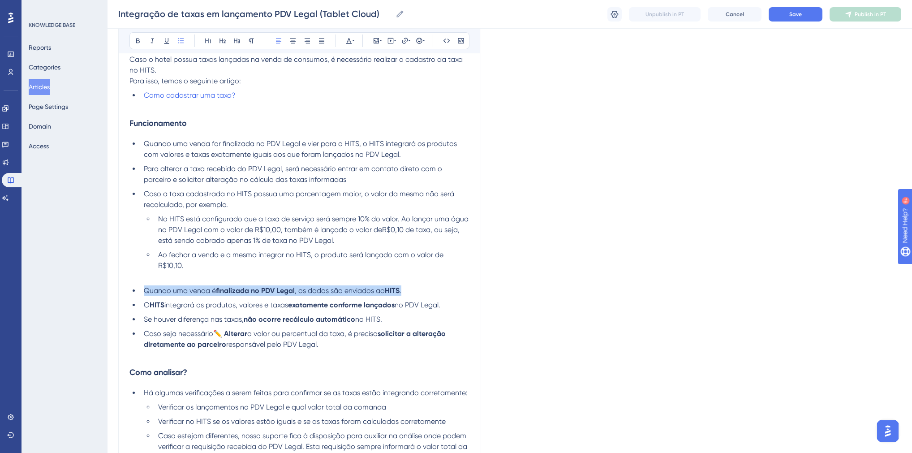
drag, startPoint x: 409, startPoint y: 281, endPoint x: 145, endPoint y: 283, distance: 263.4
click at [145, 285] on li "Quando uma venda é finalizada no PDV Legal , os dados são enviados ao HITS ." at bounding box center [304, 290] width 329 height 11
copy li "Quando uma venda é finalizada no PDV Legal , os dados são enviados ao HITS ."
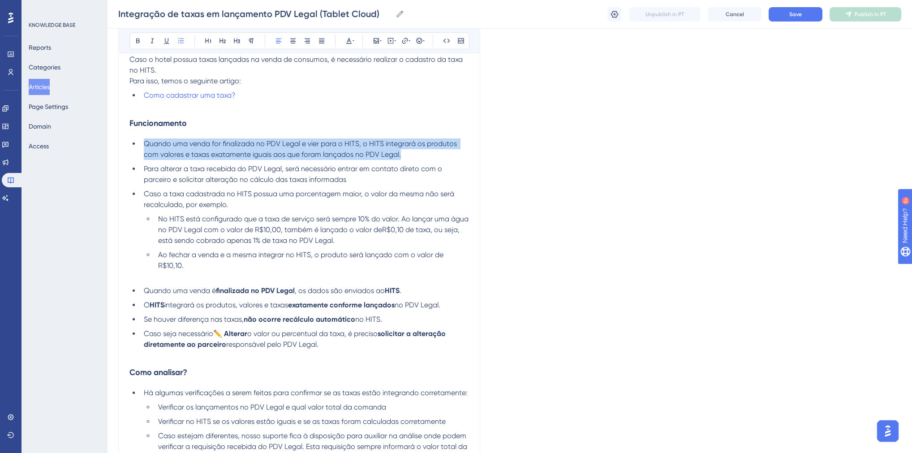
drag, startPoint x: 341, startPoint y: 159, endPoint x: 146, endPoint y: 147, distance: 195.3
click at [146, 147] on li "Quando uma venda for finalizada no PDV Legal e vier para o HITS, o HITS integra…" at bounding box center [304, 149] width 329 height 22
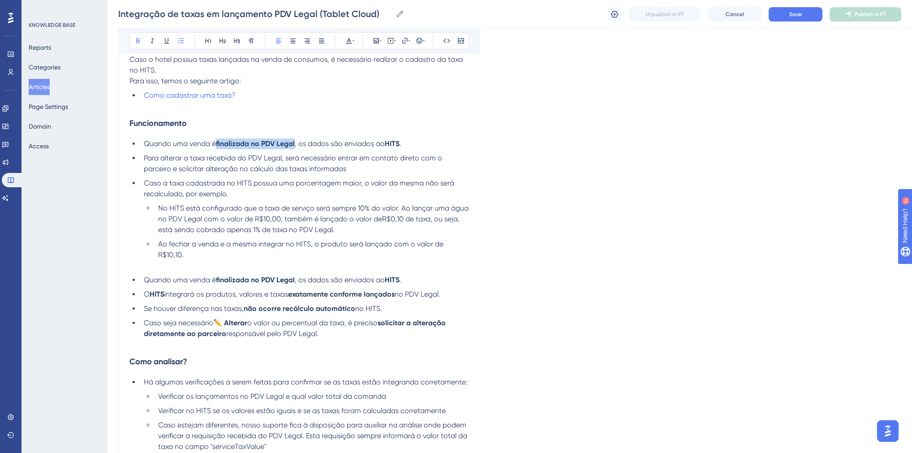
drag, startPoint x: 296, startPoint y: 144, endPoint x: 217, endPoint y: 147, distance: 78.4
click at [217, 147] on strong "finalizada no PDV Legal" at bounding box center [255, 143] width 79 height 9
drag, startPoint x: 401, startPoint y: 144, endPoint x: 395, endPoint y: 145, distance: 6.9
click at [395, 145] on strong "HITS" at bounding box center [392, 143] width 15 height 9
drag, startPoint x: 407, startPoint y: 145, endPoint x: 385, endPoint y: 145, distance: 21.5
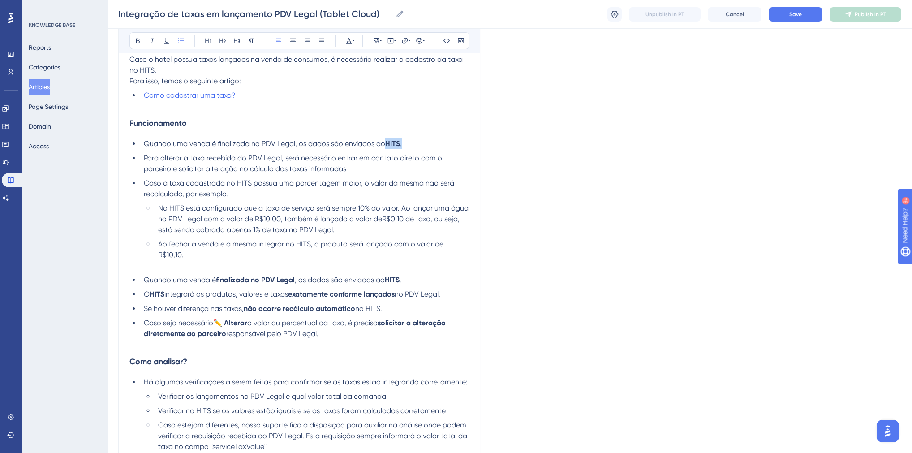
click at [385, 145] on li "Quando uma venda é finalizada no PDV Legal, os dados são enviados ao HITS ." at bounding box center [304, 143] width 329 height 11
click at [405, 156] on span "Para alterar a taxa recebida do PDV Legal, será necessário entrar em contato di…" at bounding box center [294, 163] width 300 height 19
drag, startPoint x: 451, startPoint y: 284, endPoint x: 144, endPoint y: 281, distance: 306.9
click at [144, 289] on li "O HITS integrará os produtos, valores e taxas exatamente conforme lançados no P…" at bounding box center [304, 294] width 329 height 11
copy li "O HITS integrará os produtos, valores e taxas exatamente conforme lançados no P…"
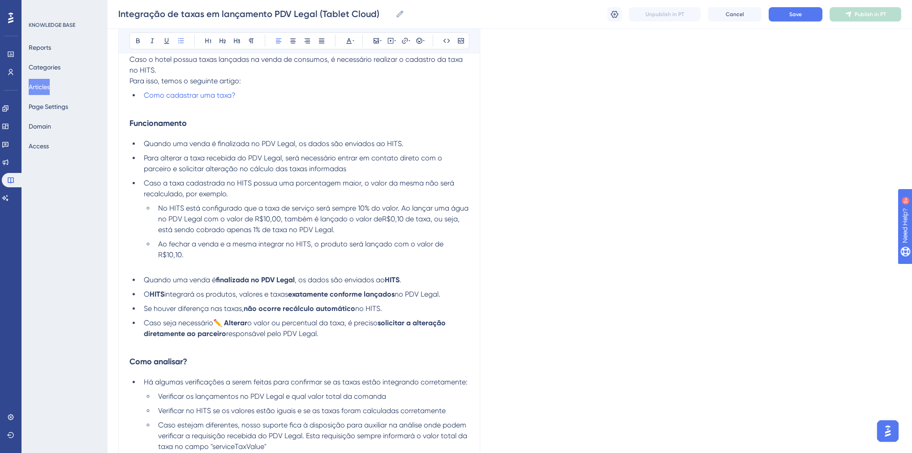
click at [409, 145] on li "Quando uma venda é finalizada no PDV Legal, os dados são enviados ao HITS." at bounding box center [304, 143] width 329 height 11
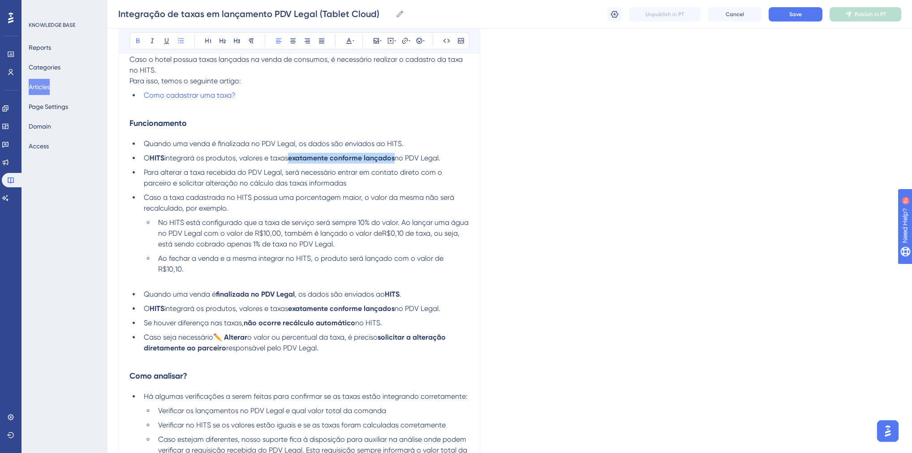
drag, startPoint x: 398, startPoint y: 158, endPoint x: 292, endPoint y: 158, distance: 106.2
click at [292, 158] on li "O HITS integrará os produtos, valores e taxas exatamente conforme lançados no P…" at bounding box center [304, 158] width 329 height 11
drag, startPoint x: 168, startPoint y: 158, endPoint x: 151, endPoint y: 158, distance: 16.6
click at [151, 158] on li "O HITS integrará os produtos, valores e taxas exatamente conforme lançados no P…" at bounding box center [304, 158] width 329 height 11
click at [220, 259] on span "Ao fechar a venda e a mesma integrar no HITS, o produto será lançado com o valo…" at bounding box center [301, 263] width 287 height 19
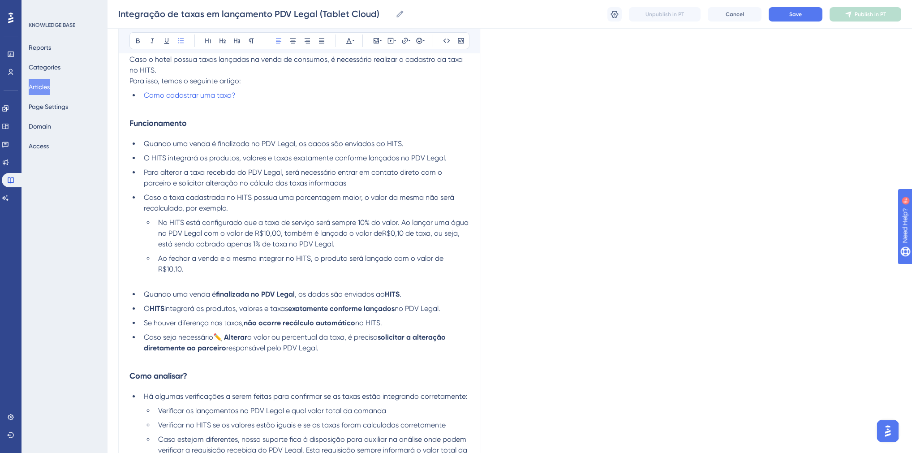
drag, startPoint x: 389, startPoint y: 312, endPoint x: 144, endPoint y: 308, distance: 244.7
click at [144, 318] on li "Se houver diferença nas taxas, não ocorre recálculo automático no HITS." at bounding box center [304, 323] width 329 height 11
copy li "Se houver diferença nas taxas, não ocorre recálculo automático no HITS."
click at [449, 158] on li "O HITS integrará os produtos, valores e taxas exatamente conforme lançados no P…" at bounding box center [304, 158] width 329 height 11
drag, startPoint x: 324, startPoint y: 341, endPoint x: 143, endPoint y: 329, distance: 181.4
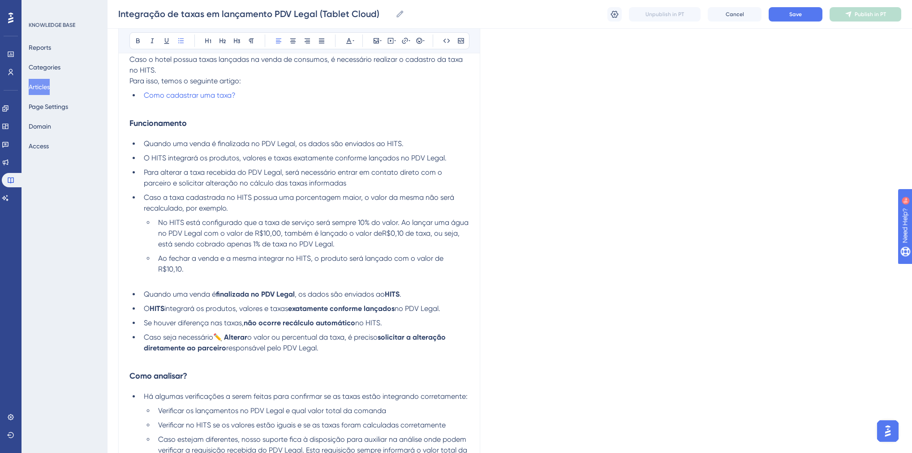
click at [143, 332] on li "Caso seja necessário ✏️ Alterar o valor ou percentual da taxa, é preciso solici…" at bounding box center [304, 343] width 329 height 22
copy li "Caso seja necessário ✏️ Alterar o valor ou percentual da taxa, é preciso solici…"
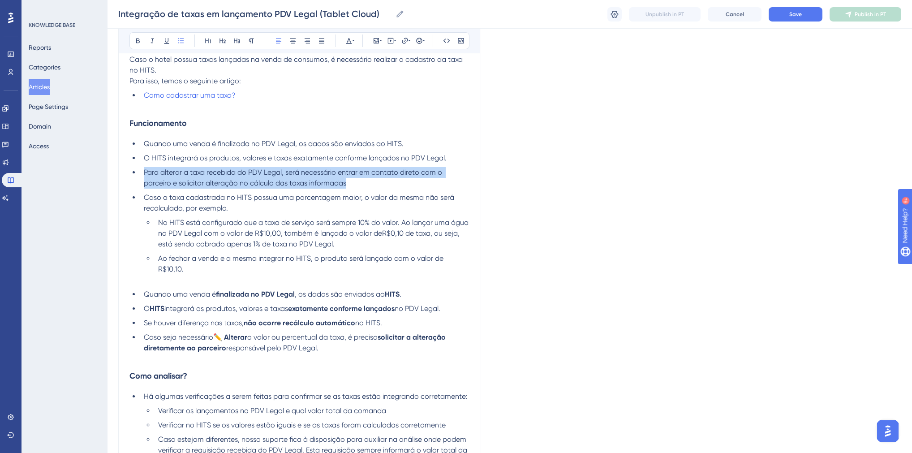
drag, startPoint x: 354, startPoint y: 184, endPoint x: 142, endPoint y: 177, distance: 212.0
click at [142, 177] on li "Para alterar a taxa recebida do PDV Legal, será necessário entrar em contato di…" at bounding box center [304, 178] width 329 height 22
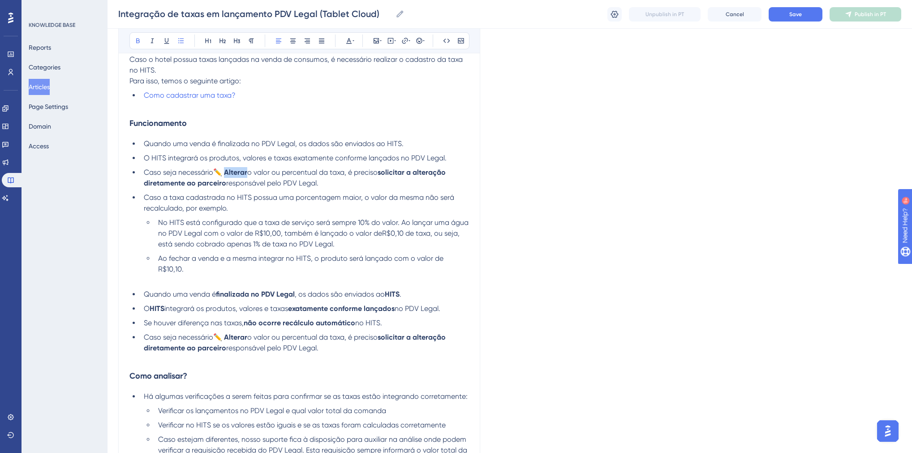
drag, startPoint x: 250, startPoint y: 172, endPoint x: 227, endPoint y: 174, distance: 23.4
click at [227, 174] on li "Caso seja necessário ✏️ Alterar o valor ou percentual da taxa, é preciso solici…" at bounding box center [304, 178] width 329 height 22
click at [222, 172] on strong "✏️" at bounding box center [217, 172] width 9 height 9
drag, startPoint x: 371, startPoint y: 172, endPoint x: 224, endPoint y: 187, distance: 147.7
click at [224, 187] on strong "solicitar a alteração diretamente ao parceiro" at bounding box center [291, 177] width 295 height 19
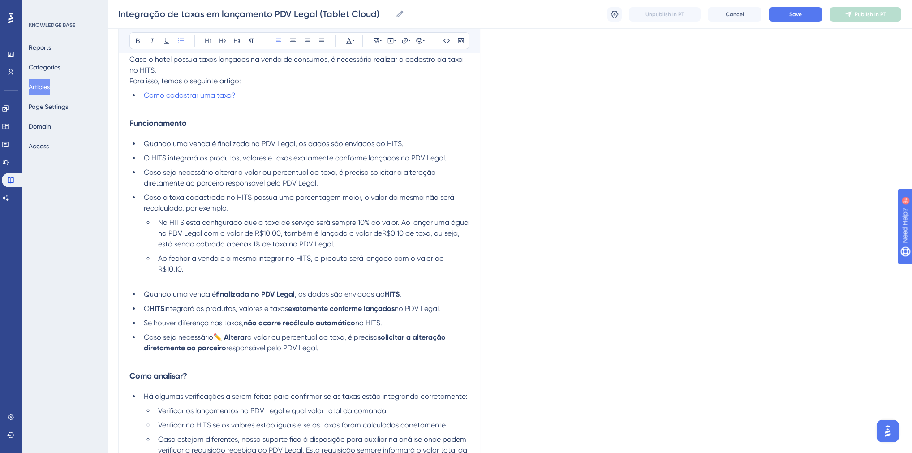
click at [329, 186] on li "Caso seja necessário alterar o valor ou percentual da taxa, é preciso solicitar…" at bounding box center [304, 178] width 329 height 22
drag, startPoint x: 322, startPoint y: 339, endPoint x: 134, endPoint y: 285, distance: 195.8
click at [134, 289] on ul "Quando uma venda é finalizada no PDV Legal , os dados são enviados ao HITS . O …" at bounding box center [299, 321] width 340 height 65
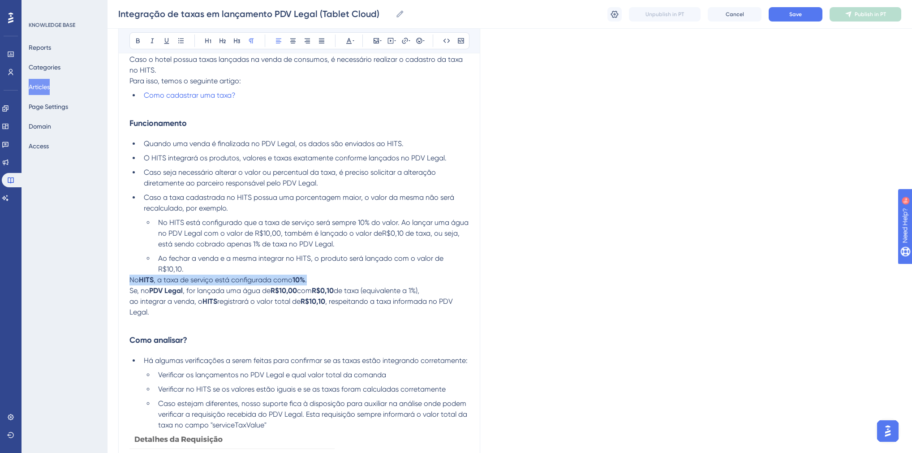
drag, startPoint x: 321, startPoint y: 270, endPoint x: 129, endPoint y: 271, distance: 191.8
click at [129, 275] on p "No HITS , a taxa de serviço está configurada como 10% . Se, no PDV Legal , for …" at bounding box center [299, 296] width 340 height 43
copy p "No HITS , a taxa de serviço está configurada como 10% ."
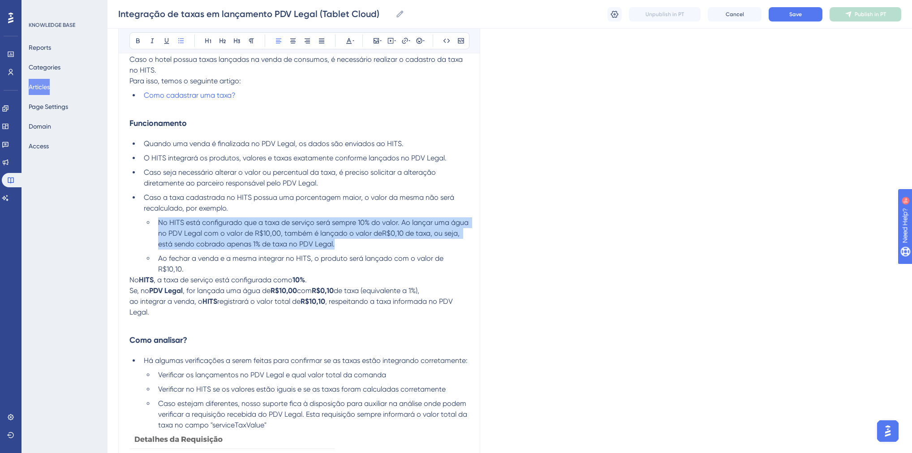
drag, startPoint x: 338, startPoint y: 241, endPoint x: 159, endPoint y: 224, distance: 180.0
click at [159, 224] on li "No HITS está configurado que a taxa de serviço será sempre 10% do valor. Ao lan…" at bounding box center [312, 233] width 315 height 32
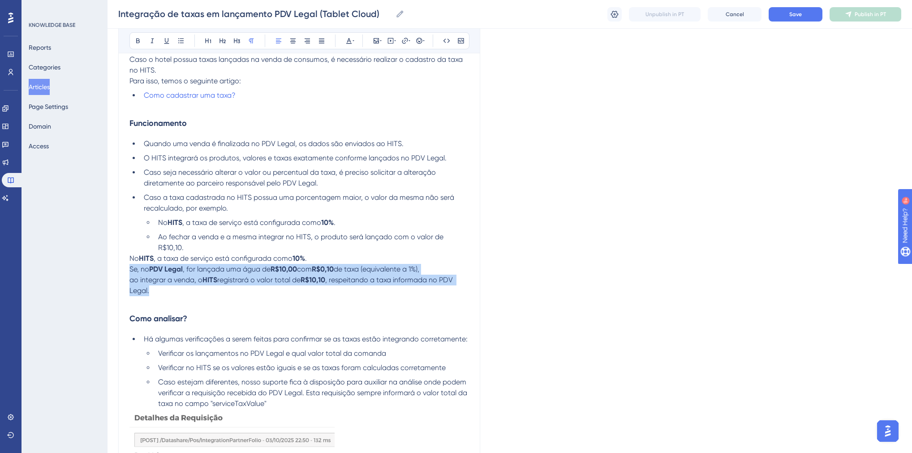
drag, startPoint x: 159, startPoint y: 283, endPoint x: 131, endPoint y: 263, distance: 35.3
click at [131, 263] on p "No HITS , a taxa de serviço está configurada como 10% . Se, no PDV Legal , for …" at bounding box center [299, 274] width 340 height 43
copy p "Se, no PDV Legal , for lançada uma água de R$10,00 com R$0,10 de taxa (equivale…"
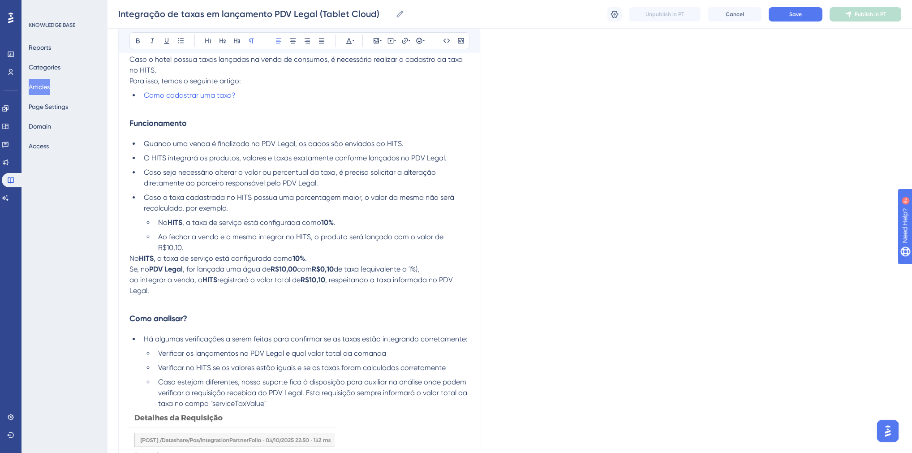
drag, startPoint x: 466, startPoint y: 237, endPoint x: 214, endPoint y: 238, distance: 252.2
click at [214, 238] on div "Integração de taxas em lançamento PDV Legal (Tablet Cloud) Possui dúvidas sobre…" at bounding box center [299, 312] width 362 height 783
drag, startPoint x: 159, startPoint y: 237, endPoint x: 469, endPoint y: 233, distance: 310.1
click at [469, 233] on div "Integração de taxas em lançamento PDV Legal (Tablet Cloud) Possui dúvidas sobre…" at bounding box center [299, 312] width 362 height 783
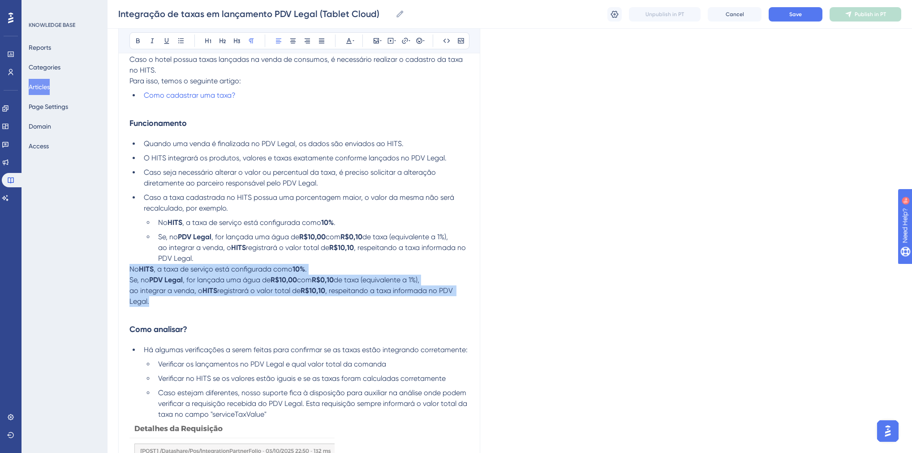
drag, startPoint x: 149, startPoint y: 306, endPoint x: 127, endPoint y: 273, distance: 39.6
click at [127, 273] on div "Integração de taxas em lançamento PDV Legal (Tablet Cloud) Possui dúvidas sobre…" at bounding box center [299, 318] width 362 height 794
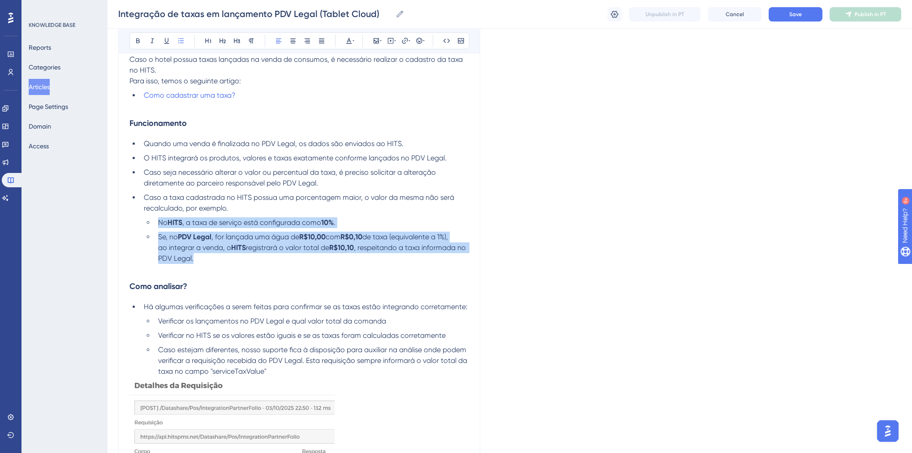
drag, startPoint x: 192, startPoint y: 256, endPoint x: 152, endPoint y: 227, distance: 49.0
click at [152, 227] on ul "No HITS , a taxa de serviço está configurada como 10% . Se, no PDV Legal , for …" at bounding box center [306, 240] width 325 height 47
click at [271, 262] on li "Se, no PDV Legal, for lançada uma água de R$10,00 com R$0,10 de taxa (equivalen…" at bounding box center [312, 248] width 315 height 32
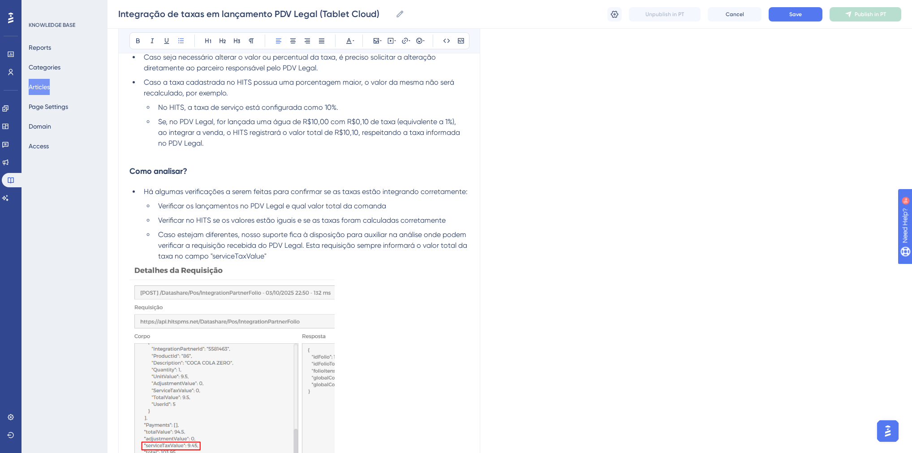
scroll to position [358, 0]
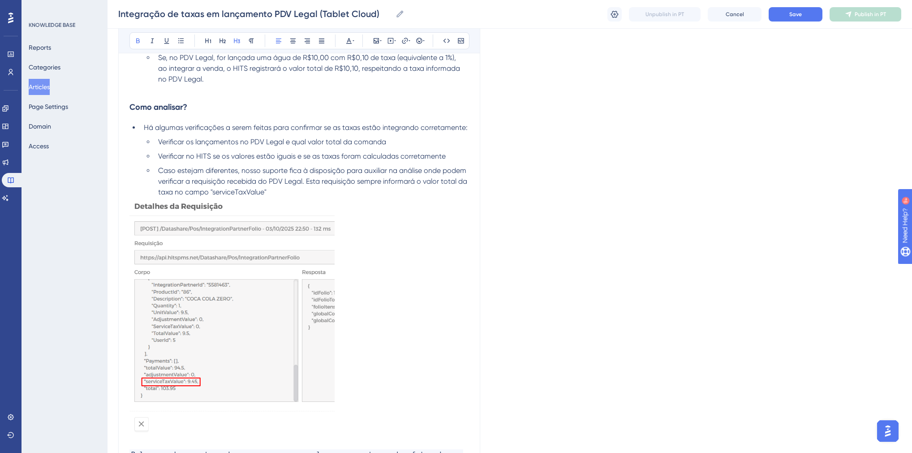
click at [203, 108] on h3 "Como analisar?" at bounding box center [299, 106] width 340 height 23
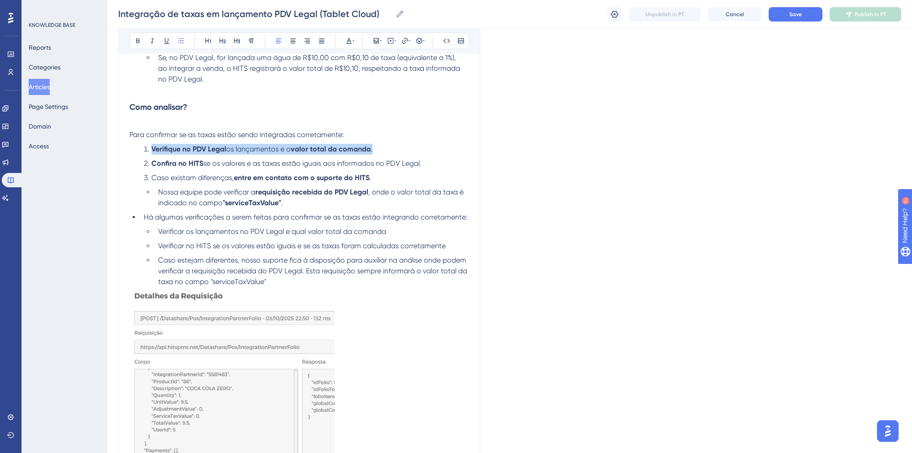
drag, startPoint x: 346, startPoint y: 149, endPoint x: 150, endPoint y: 150, distance: 196.2
click at [150, 150] on li "Verifique no PDV Legal os lançamentos e o valor total da comanda ." at bounding box center [304, 149] width 329 height 11
copy li "Verifique no PDV Legal os lançamentos e o valor total da comanda ."
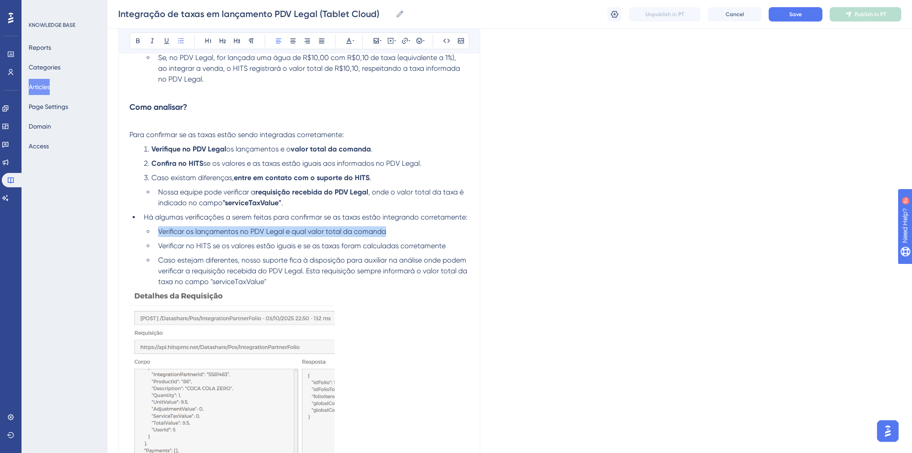
drag, startPoint x: 386, startPoint y: 233, endPoint x: 159, endPoint y: 227, distance: 226.8
click at [159, 227] on ul "Há algumas verificações a serem feitas para confirmar se as taxas estão integra…" at bounding box center [299, 249] width 340 height 75
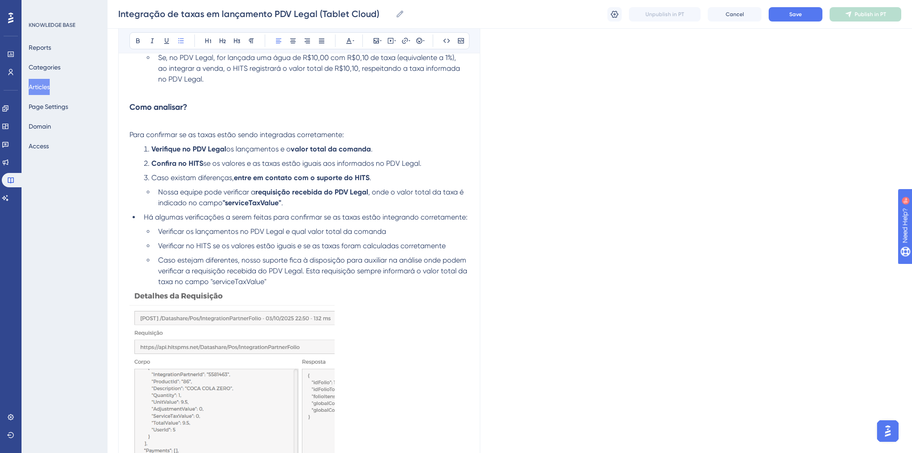
click at [181, 134] on span "Para confirmar se as taxas estão sendo integradas corretamente:" at bounding box center [236, 134] width 215 height 9
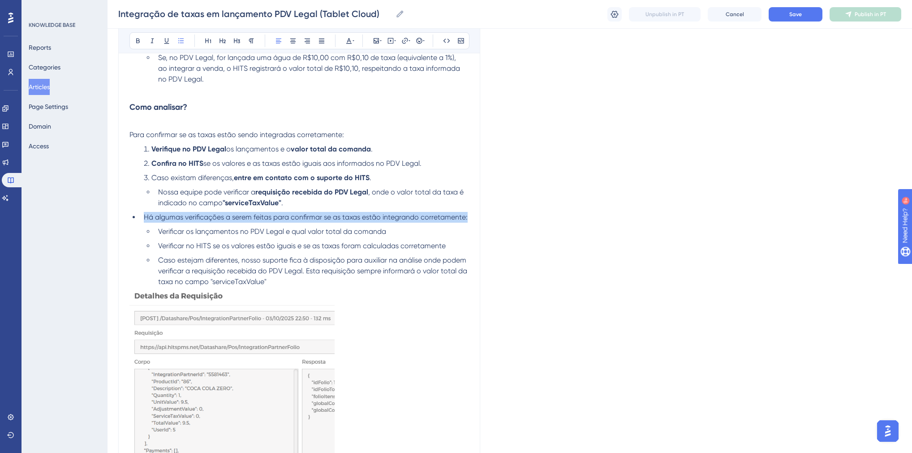
drag, startPoint x: 143, startPoint y: 219, endPoint x: 471, endPoint y: 216, distance: 327.5
click at [471, 216] on div "Integração de taxas em lançamento PDV Legal (Tablet Cloud) Possui dúvidas sobre…" at bounding box center [299, 162] width 362 height 841
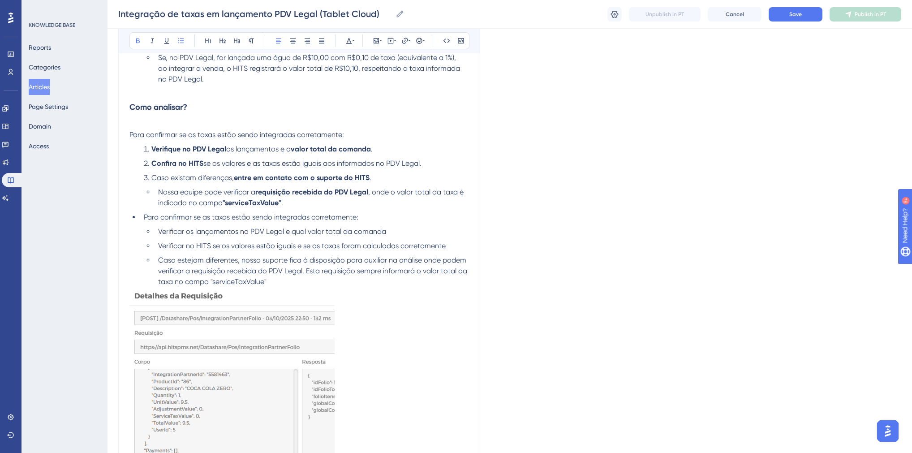
click at [196, 151] on strong "Verifique no PDV Legal" at bounding box center [188, 149] width 75 height 9
copy li "Verifique no PDV Legal os lançamentos e o valor total da comanda"
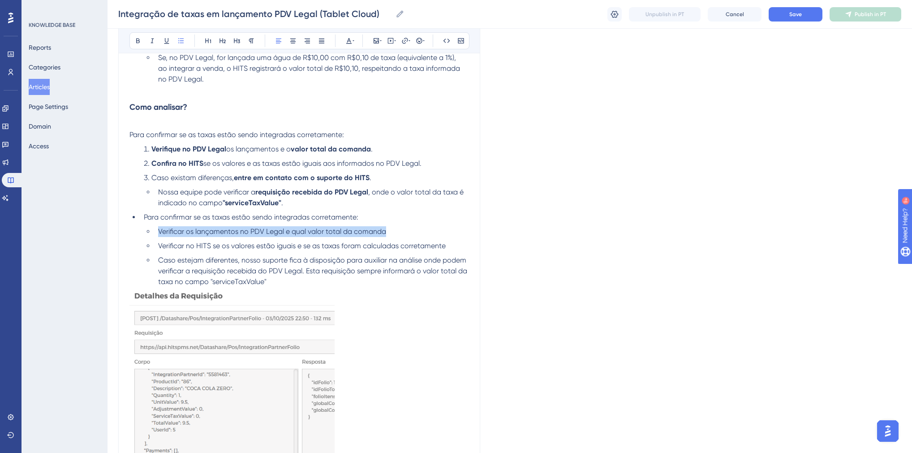
drag, startPoint x: 390, startPoint y: 233, endPoint x: 158, endPoint y: 235, distance: 232.5
click at [158, 235] on li "Verificar os lançamentos no PDV Legal e qual valor total da comanda" at bounding box center [312, 231] width 315 height 11
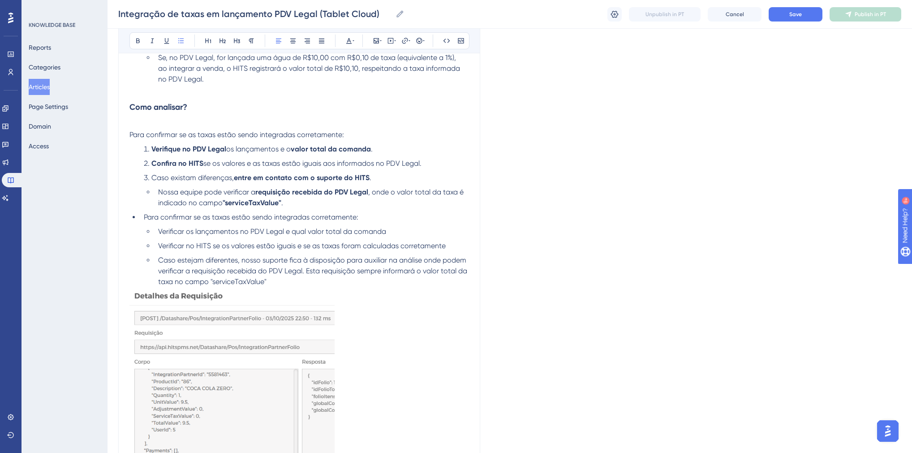
click at [176, 233] on span "Verificar os lançamentos no PDV Legal e qual valor total da comanda" at bounding box center [272, 231] width 228 height 9
drag, startPoint x: 152, startPoint y: 150, endPoint x: 371, endPoint y: 149, distance: 218.6
click at [371, 149] on li "Verifique no PDV Legal os lançamentos e o valor total da comanda ." at bounding box center [304, 149] width 329 height 11
copy li "Verifique no PDV Legal os lançamentos e o valor total da comanda"
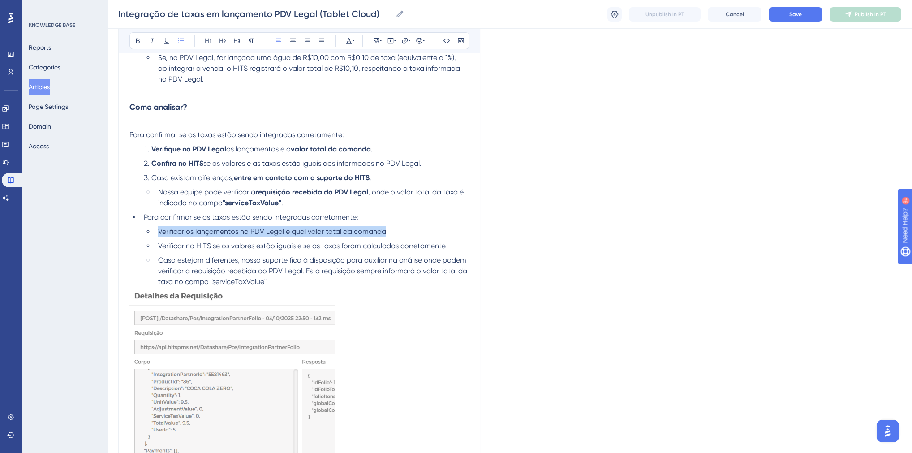
drag, startPoint x: 383, startPoint y: 235, endPoint x: 157, endPoint y: 233, distance: 225.8
click at [157, 233] on li "Verificar os lançamentos no PDV Legal e qual valor total da comanda" at bounding box center [312, 231] width 315 height 11
drag, startPoint x: 152, startPoint y: 165, endPoint x: 424, endPoint y: 162, distance: 271.5
click at [424, 162] on li "Confira no HITS se os valores e as taxas estão iguais aos informados no PDV Leg…" at bounding box center [304, 163] width 329 height 11
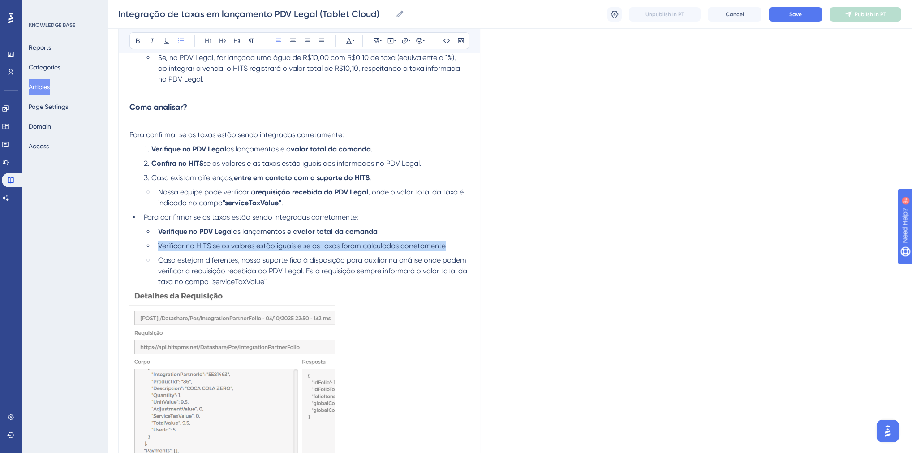
drag, startPoint x: 446, startPoint y: 248, endPoint x: 159, endPoint y: 244, distance: 286.3
click at [159, 244] on li "Verificar no HITS se os valores estão iguais e se as taxas foram calculadas cor…" at bounding box center [312, 246] width 315 height 11
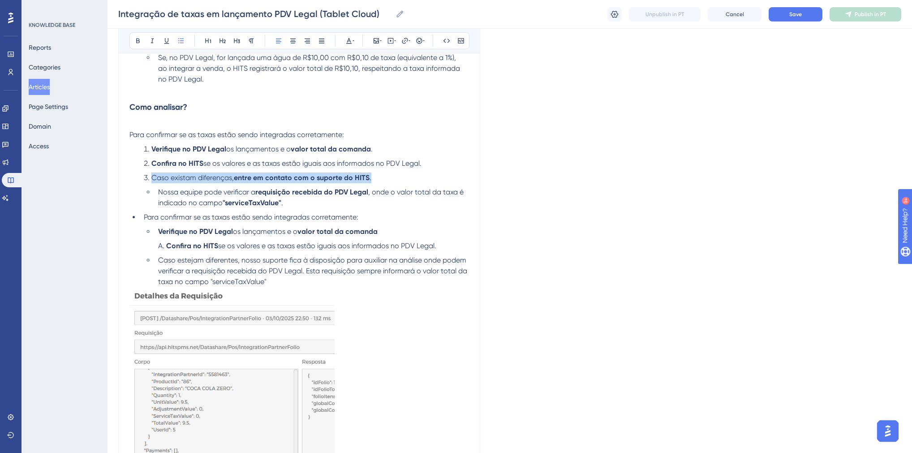
drag, startPoint x: 152, startPoint y: 177, endPoint x: 375, endPoint y: 177, distance: 223.1
click at [375, 177] on li "Caso existam diferenças, entre em contato com o suporte do HITS ." at bounding box center [304, 177] width 329 height 11
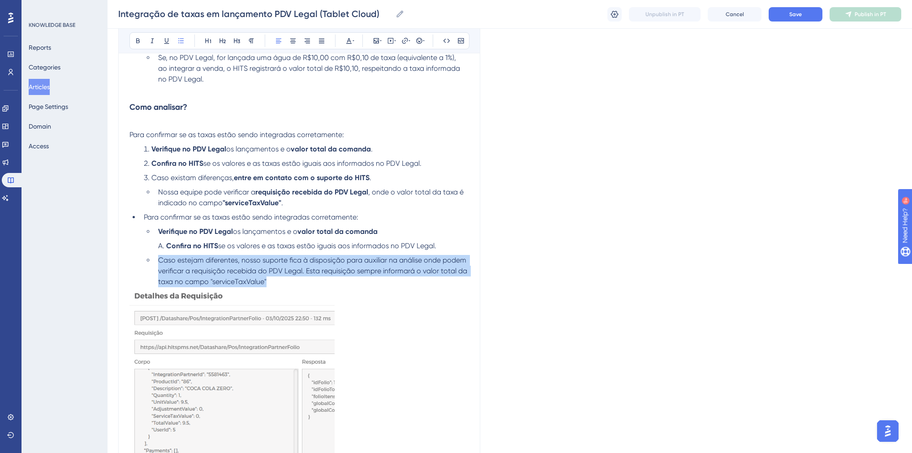
drag, startPoint x: 267, startPoint y: 283, endPoint x: 157, endPoint y: 265, distance: 111.2
click at [157, 265] on li "Caso estejam diferentes, nosso suporte fica à disposição para auxiliar na análi…" at bounding box center [312, 271] width 315 height 32
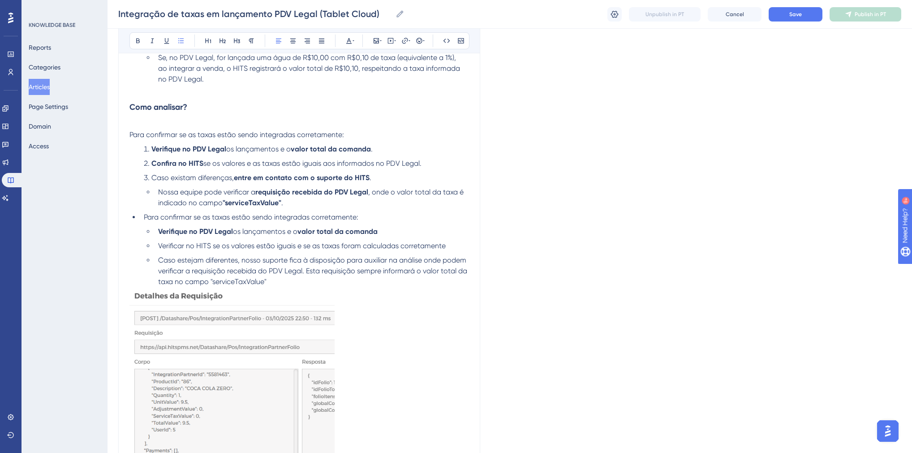
click at [216, 194] on span "Nossa equipe pode verificar a" at bounding box center [206, 192] width 97 height 9
drag, startPoint x: 156, startPoint y: 163, endPoint x: 421, endPoint y: 161, distance: 264.8
click at [421, 161] on li "Confira no HITS se os valores e as taxas estão iguais aos informados no PDV Leg…" at bounding box center [304, 163] width 329 height 11
drag, startPoint x: 446, startPoint y: 248, endPoint x: 160, endPoint y: 246, distance: 286.3
click at [160, 246] on li "Verificar no HITS se os valores estão iguais e se as taxas foram calculadas cor…" at bounding box center [312, 246] width 315 height 11
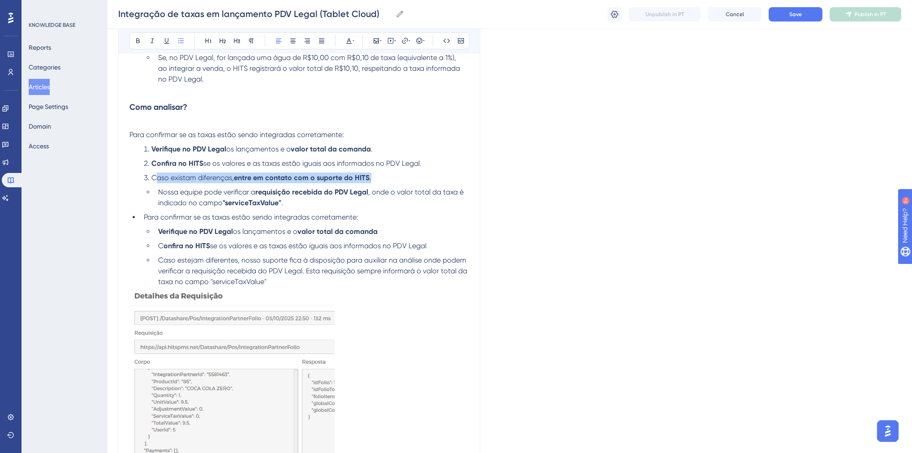
drag, startPoint x: 370, startPoint y: 179, endPoint x: 154, endPoint y: 182, distance: 216.0
click at [154, 182] on li "Caso existam diferenças, entre em contato com o suporte do HITS ." at bounding box center [304, 177] width 329 height 11
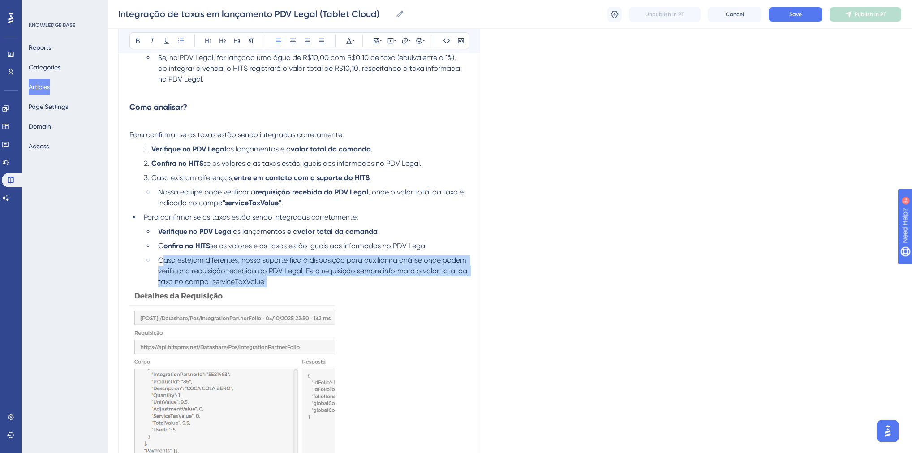
drag, startPoint x: 257, startPoint y: 284, endPoint x: 162, endPoint y: 265, distance: 96.4
click at [162, 265] on li "Caso estejam diferentes, nosso suporte fica à disposição para auxiliar na análi…" at bounding box center [312, 271] width 315 height 32
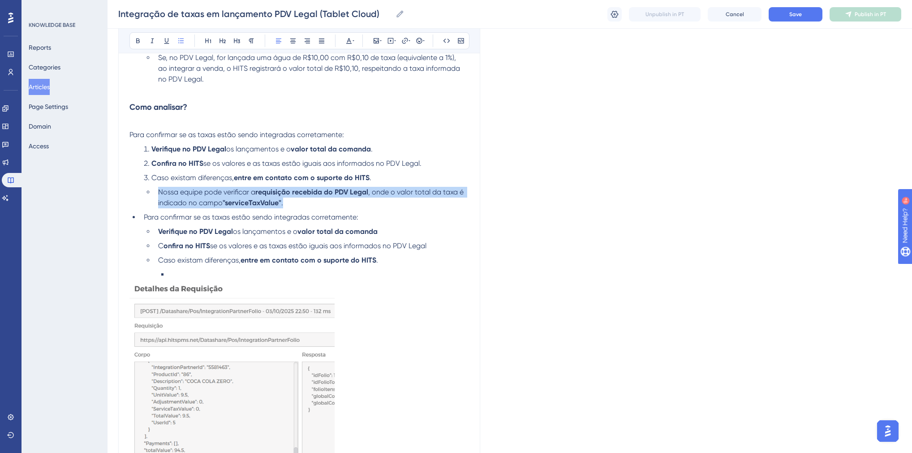
drag, startPoint x: 286, startPoint y: 203, endPoint x: 158, endPoint y: 194, distance: 128.9
click at [158, 194] on li "Nossa equipe pode verificar a requisição recebida do PDV Legal , onde o valor t…" at bounding box center [312, 198] width 315 height 22
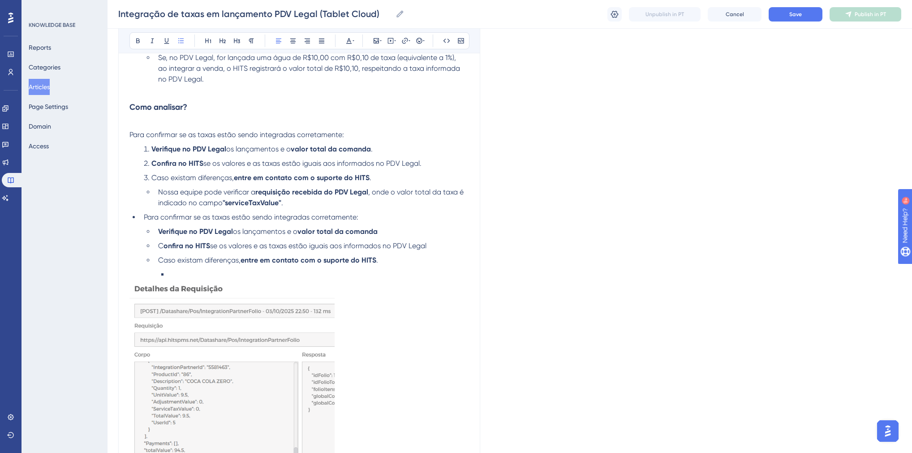
click at [185, 276] on li at bounding box center [319, 274] width 300 height 11
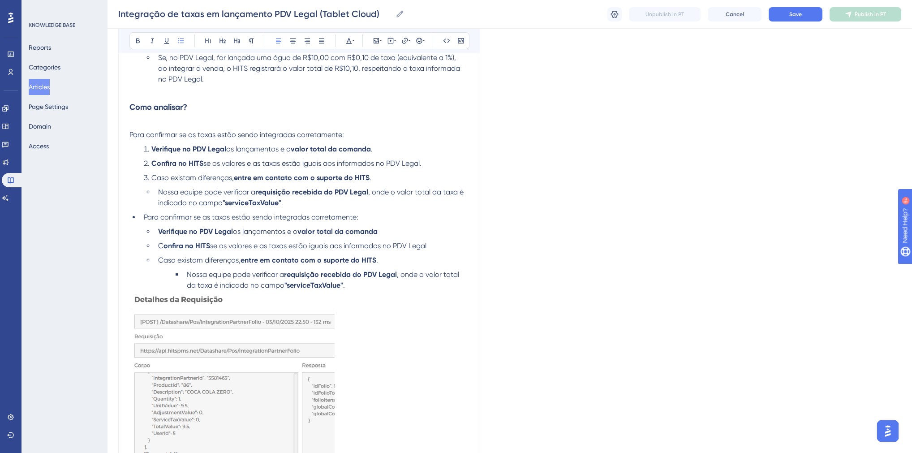
click at [183, 278] on li "Nossa equipe pode verificar a requisição recebida do PDV Legal , onde o valor t…" at bounding box center [326, 280] width 286 height 22
click at [304, 289] on strong ""serviceTaxValue"" at bounding box center [288, 285] width 59 height 9
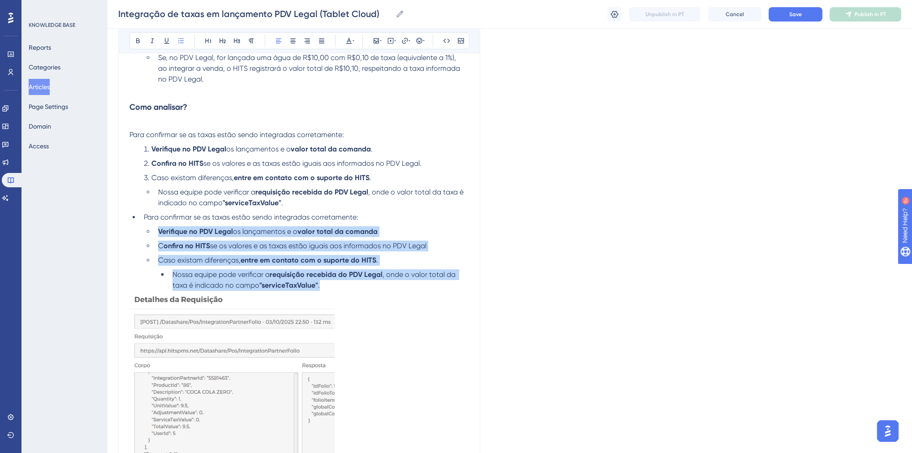
drag, startPoint x: 323, startPoint y: 290, endPoint x: 158, endPoint y: 237, distance: 174.1
click at [158, 237] on ul "Verifique no PDV Legal os lançamentos e o valor total da comanda C onfira no HI…" at bounding box center [306, 258] width 325 height 65
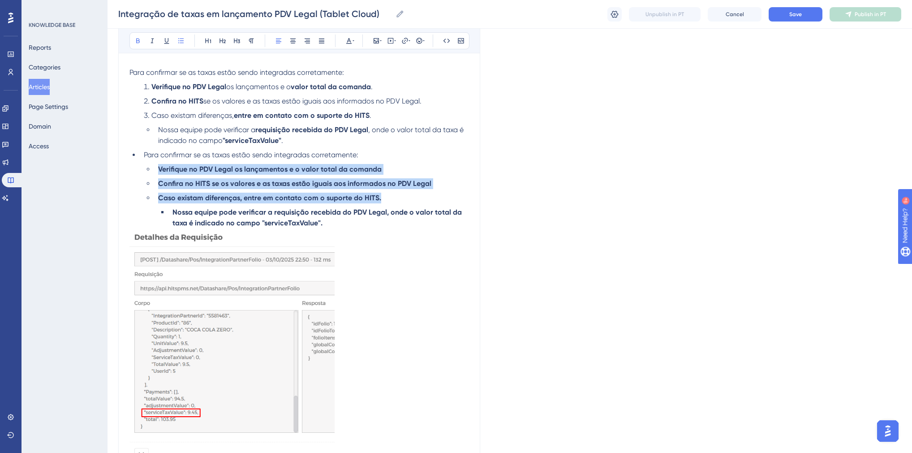
scroll to position [466, 0]
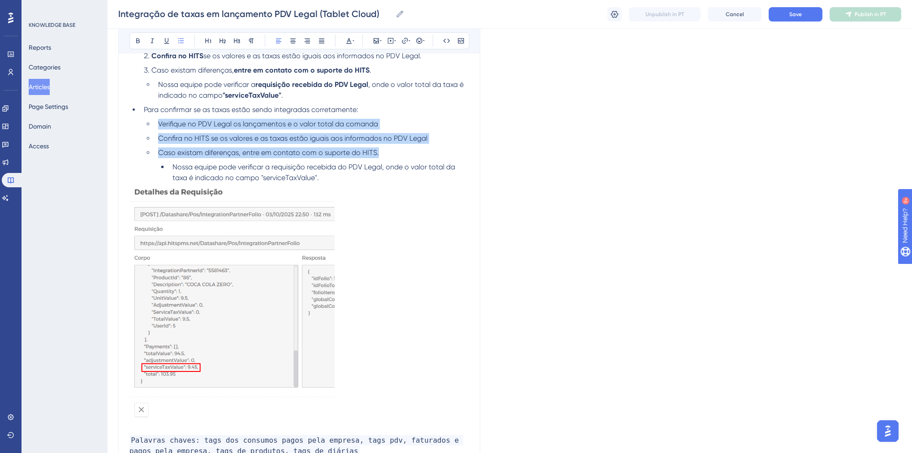
click at [318, 280] on img at bounding box center [231, 302] width 205 height 238
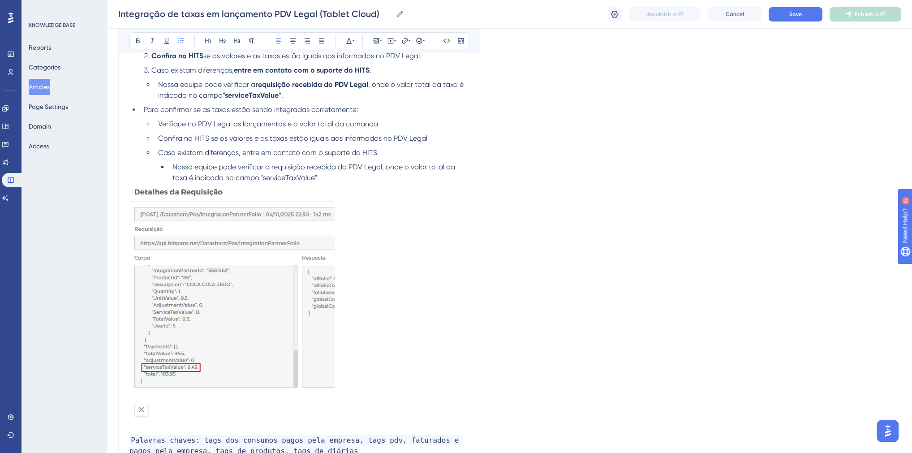
click at [378, 265] on p at bounding box center [299, 303] width 340 height 241
click at [293, 257] on img at bounding box center [231, 302] width 205 height 238
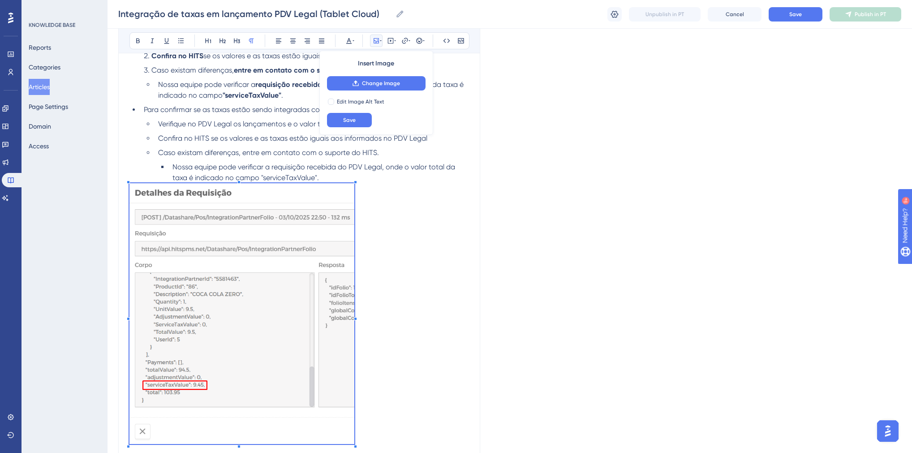
click at [355, 437] on p at bounding box center [299, 315] width 340 height 264
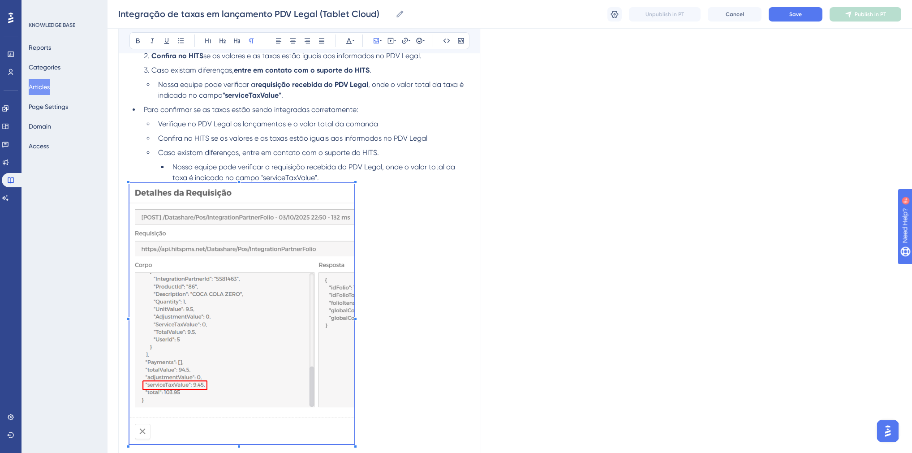
click at [384, 295] on p at bounding box center [299, 315] width 340 height 264
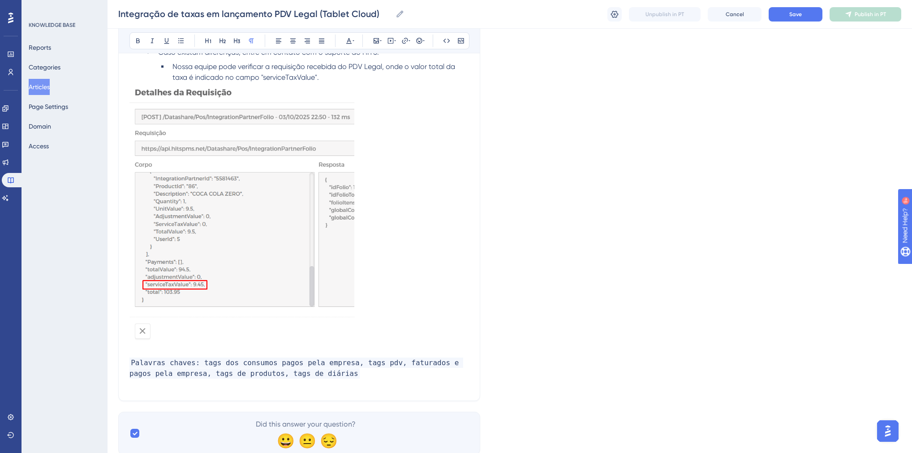
scroll to position [599, 0]
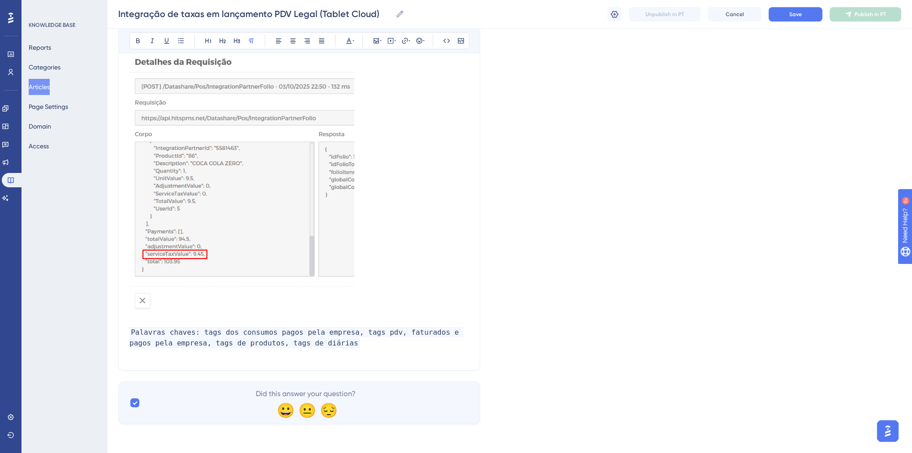
click at [224, 312] on img at bounding box center [241, 182] width 225 height 261
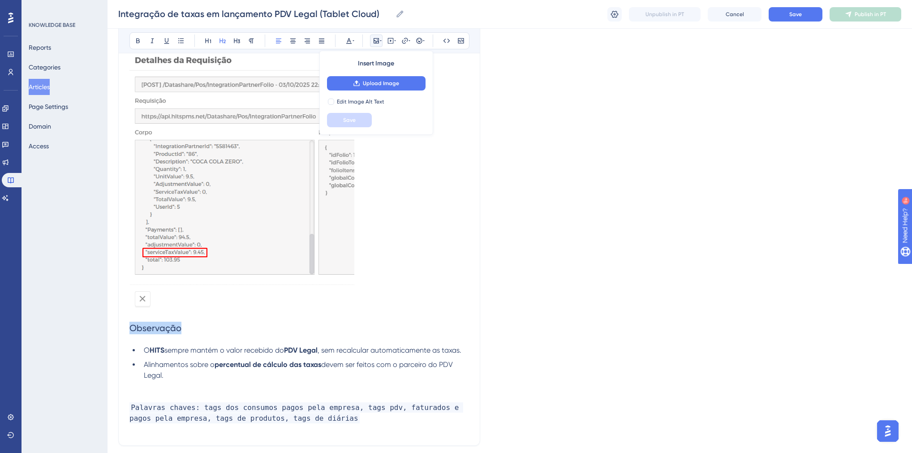
drag, startPoint x: 179, startPoint y: 328, endPoint x: 132, endPoint y: 330, distance: 46.6
click at [132, 330] on h2 "Observação" at bounding box center [299, 328] width 340 height 27
drag, startPoint x: 196, startPoint y: 332, endPoint x: 126, endPoint y: 333, distance: 69.9
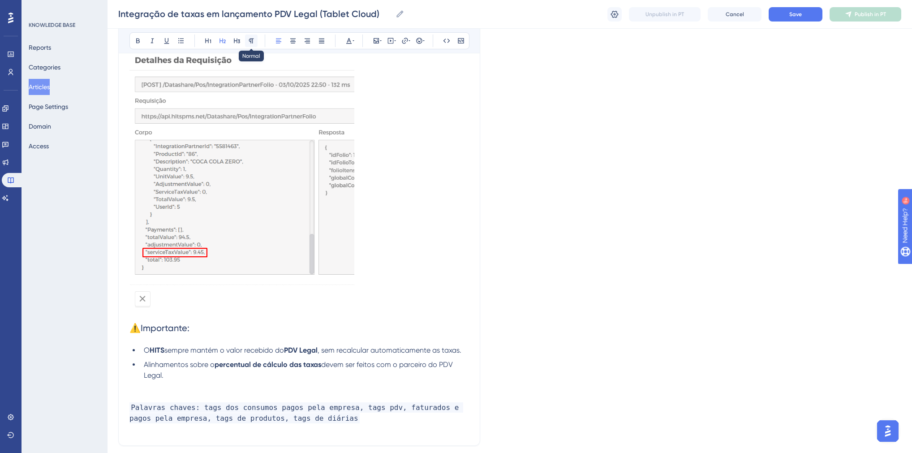
click at [247, 39] on button at bounding box center [251, 40] width 13 height 13
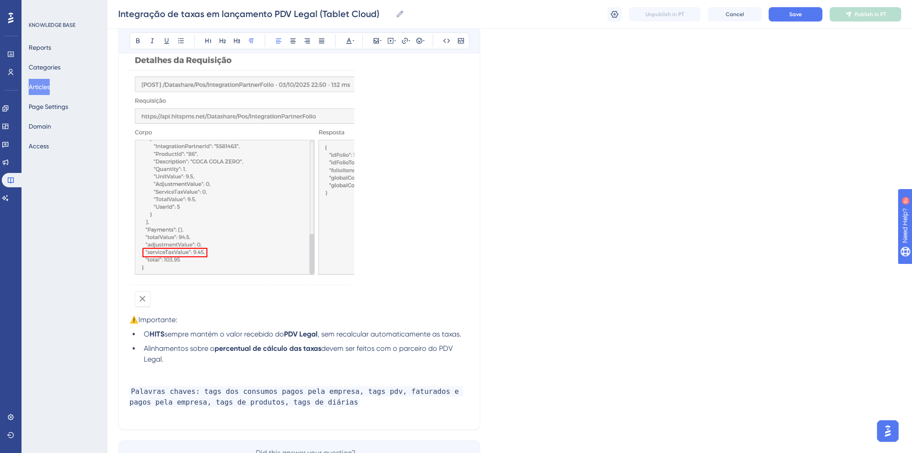
click at [203, 323] on p "⚠️Importante:" at bounding box center [299, 320] width 340 height 11
drag, startPoint x: 194, startPoint y: 319, endPoint x: 129, endPoint y: 320, distance: 64.5
click at [190, 325] on p "⚠️Importante:" at bounding box center [299, 320] width 340 height 11
click at [158, 359] on span "devem ser feitos com o parceiro do PDV Legal." at bounding box center [299, 353] width 311 height 19
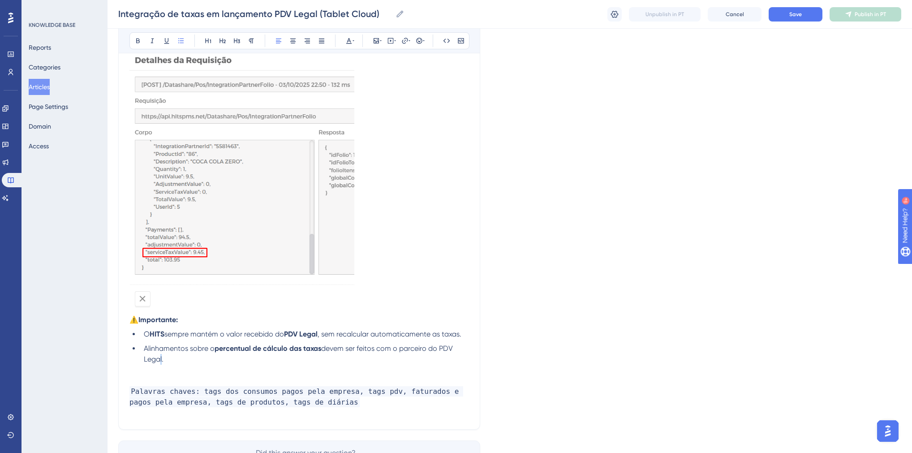
drag, startPoint x: 165, startPoint y: 361, endPoint x: 142, endPoint y: 337, distance: 33.3
click at [142, 337] on ul "O HITS sempre mantém o valor recebido do PDV Legal , sem recalcular automaticam…" at bounding box center [299, 347] width 340 height 36
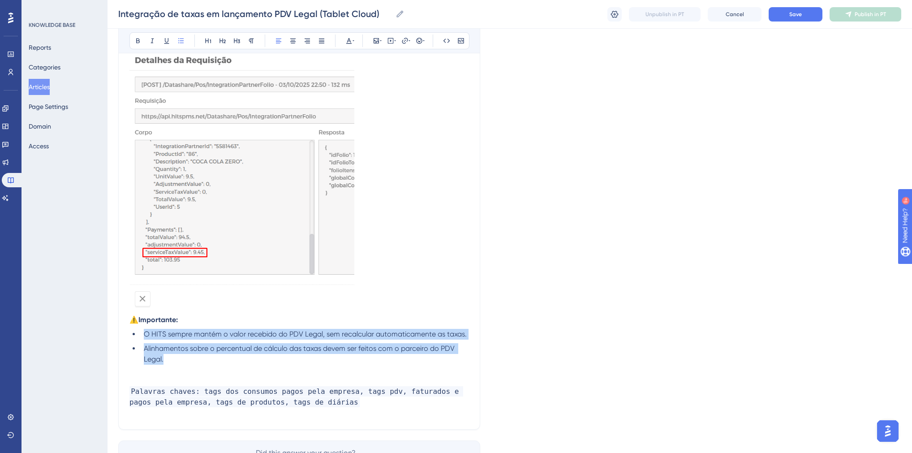
click at [298, 333] on span "O HITS sempre mantém o valor recebido do PDV Legal, sem recalcular automaticame…" at bounding box center [305, 334] width 323 height 9
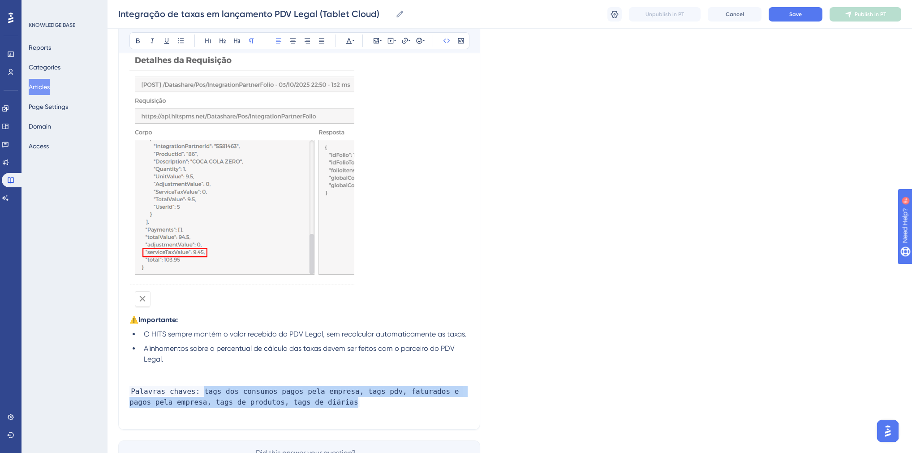
drag, startPoint x: 300, startPoint y: 404, endPoint x: 199, endPoint y: 395, distance: 100.7
click at [199, 396] on p "Palavras chaves: tags dos consumos pagos pela empresa, tags pdv, faturados e pa…" at bounding box center [299, 397] width 340 height 22
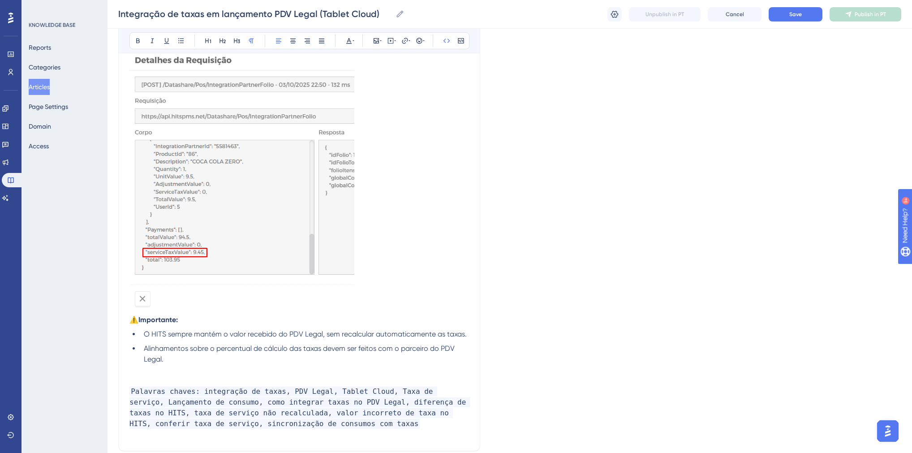
click at [293, 423] on span "Palavras chaves: integração de taxas, PDV Legal, Tablet Cloud, Taxa de serviço,…" at bounding box center [299, 407] width 341 height 43
click at [172, 308] on img at bounding box center [241, 181] width 225 height 261
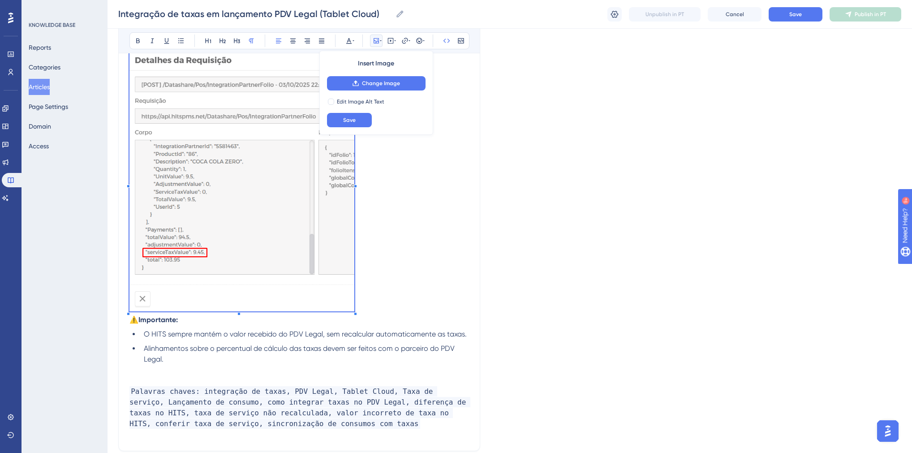
click at [130, 319] on strong "⚠️Importante:" at bounding box center [153, 319] width 48 height 9
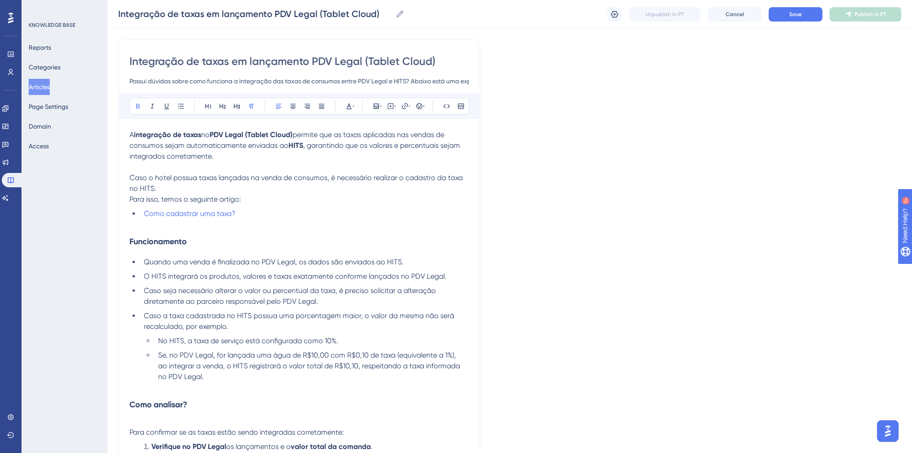
scroll to position [0, 0]
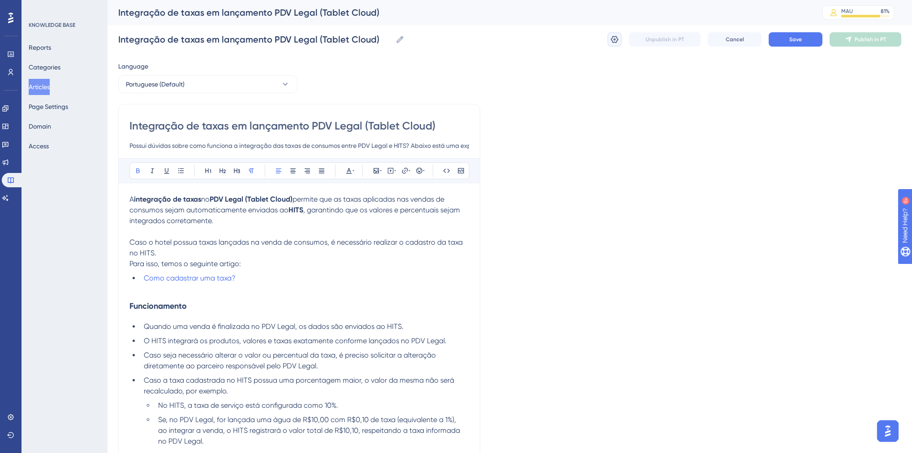
click at [608, 39] on button at bounding box center [615, 39] width 14 height 14
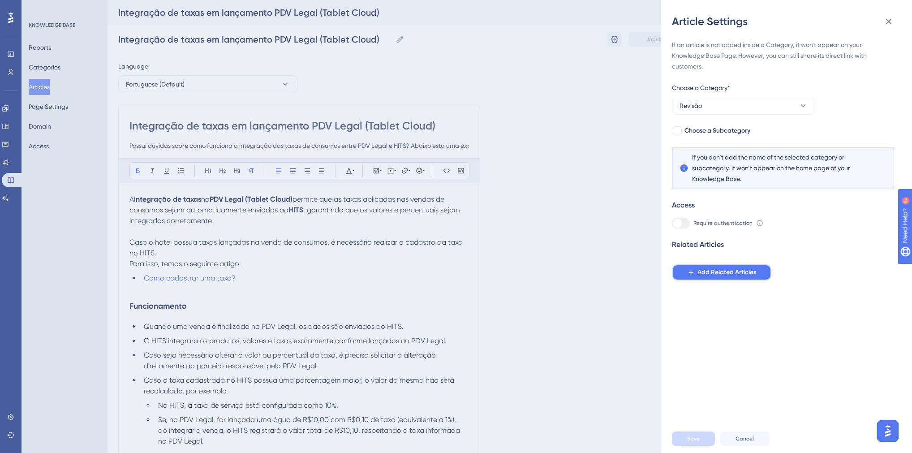
click at [707, 277] on span "Add Related Articles" at bounding box center [727, 272] width 59 height 11
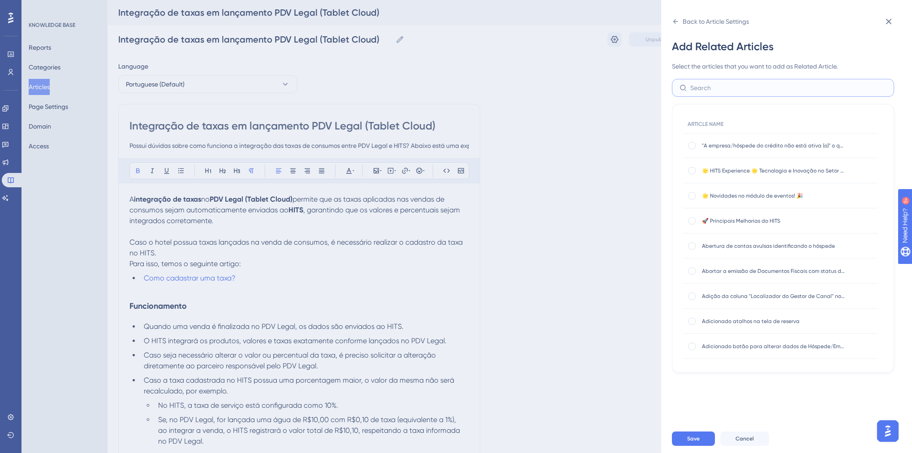
click at [695, 90] on input "text" at bounding box center [788, 88] width 196 height 10
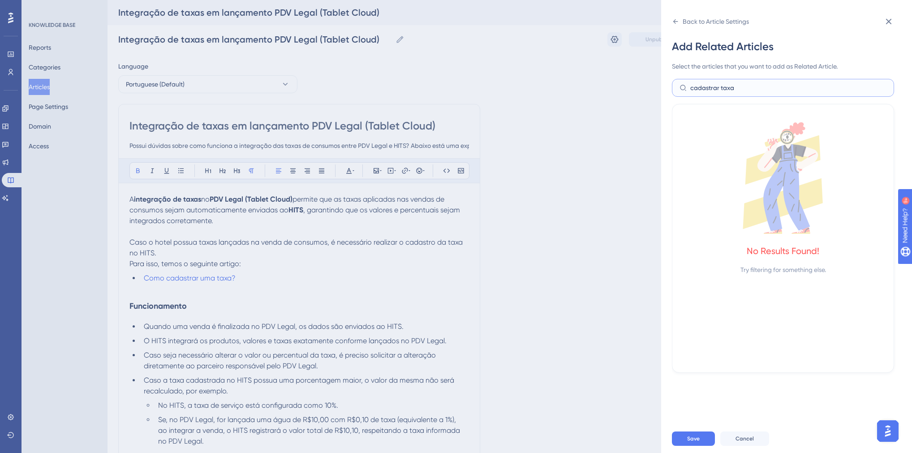
drag, startPoint x: 746, startPoint y: 91, endPoint x: 676, endPoint y: 89, distance: 69.9
click at [676, 89] on label "cadastrar taxa" at bounding box center [783, 88] width 222 height 18
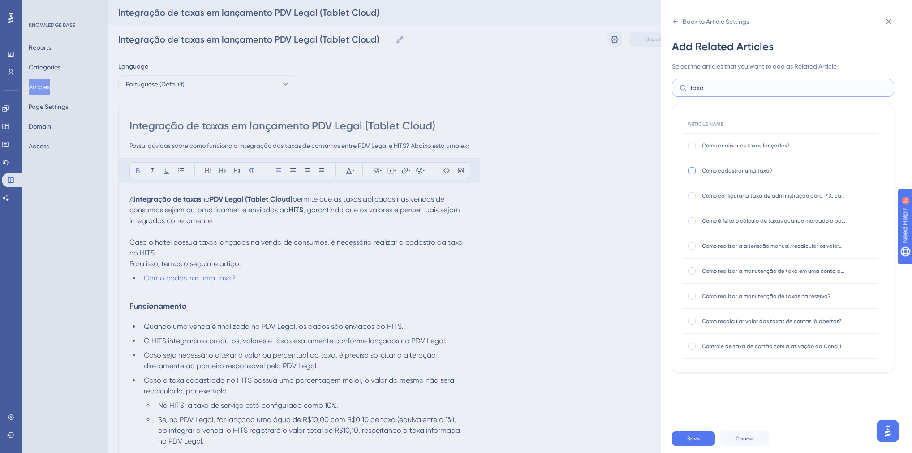
type input "taxa"
click at [694, 169] on div at bounding box center [692, 170] width 7 height 7
checkbox input "true"
drag, startPoint x: 712, startPoint y: 89, endPoint x: 672, endPoint y: 90, distance: 39.9
click at [672, 90] on label "taxa" at bounding box center [783, 88] width 222 height 18
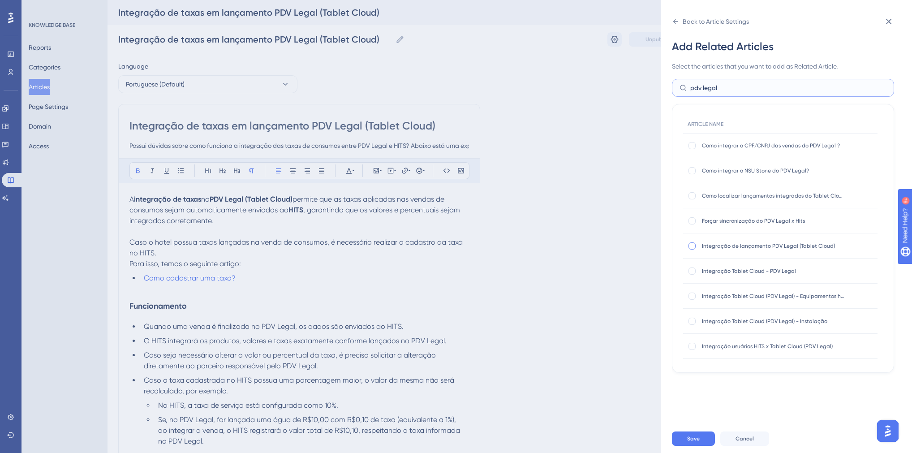
type input "pdv legal"
click at [694, 248] on div at bounding box center [692, 245] width 7 height 7
checkbox input "true"
click at [693, 271] on div at bounding box center [692, 270] width 7 height 7
checkbox input "true"
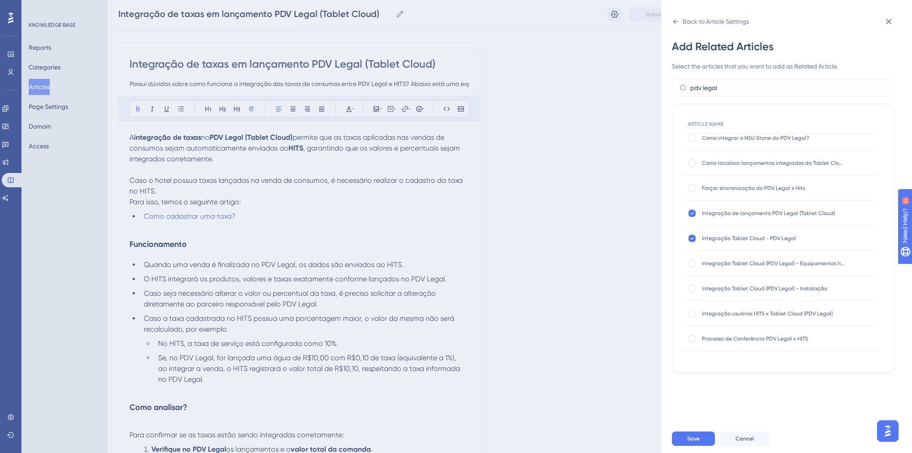
scroll to position [72, 0]
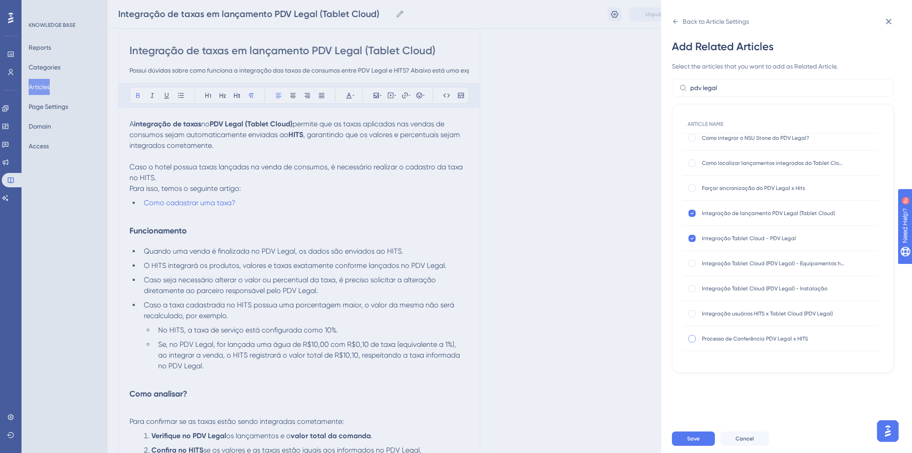
click at [695, 335] on div at bounding box center [692, 338] width 9 height 9
checkbox input "true"
click at [695, 312] on div at bounding box center [692, 313] width 7 height 7
checkbox input "true"
click at [696, 441] on span "Save" at bounding box center [693, 438] width 13 height 7
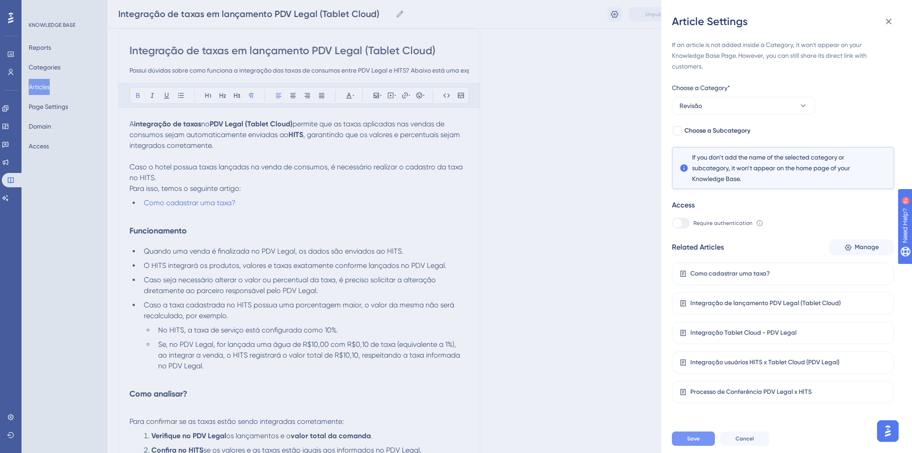
click at [704, 441] on button "Save" at bounding box center [693, 438] width 43 height 14
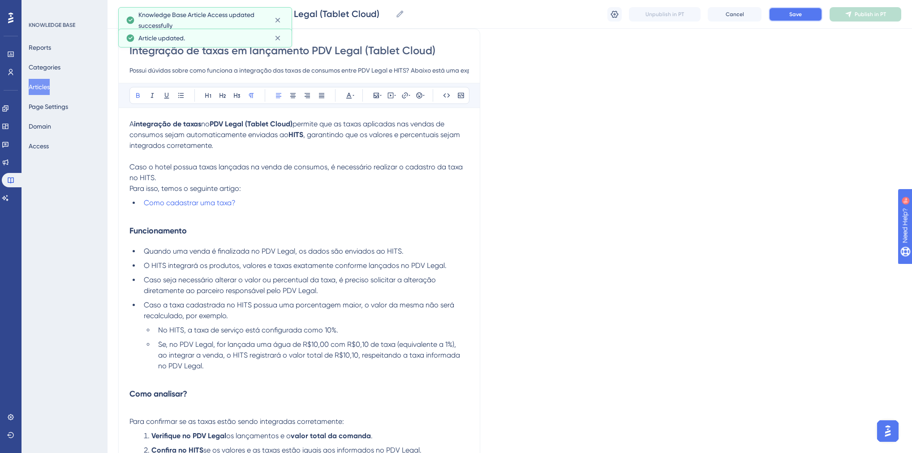
click at [793, 18] on button "Save" at bounding box center [796, 14] width 54 height 14
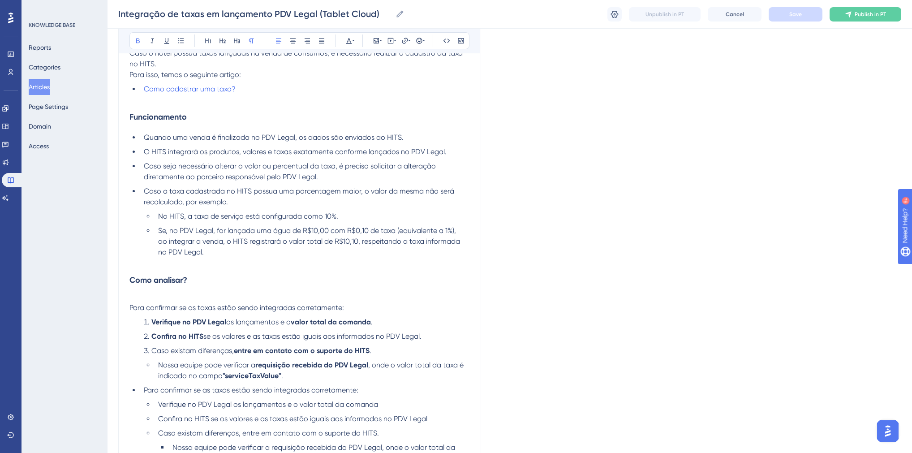
scroll to position [109, 0]
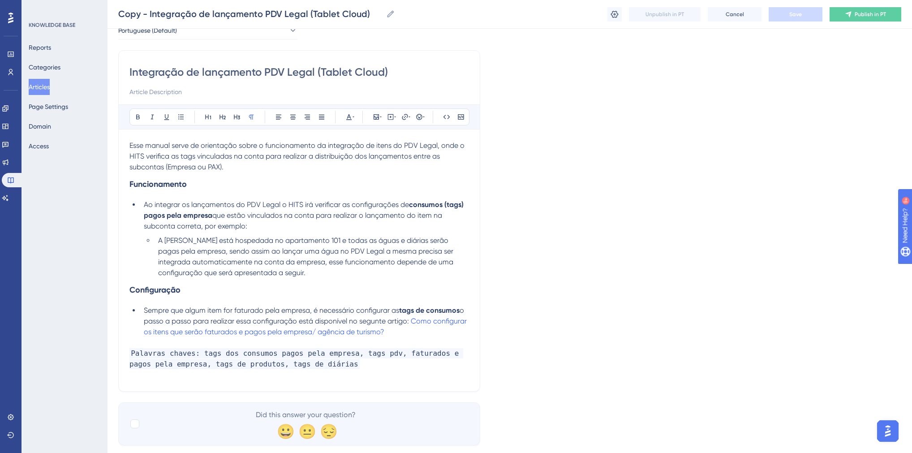
drag, startPoint x: 49, startPoint y: 85, endPoint x: 694, endPoint y: 2, distance: 650.1
click at [49, 85] on button "Articles" at bounding box center [39, 87] width 21 height 16
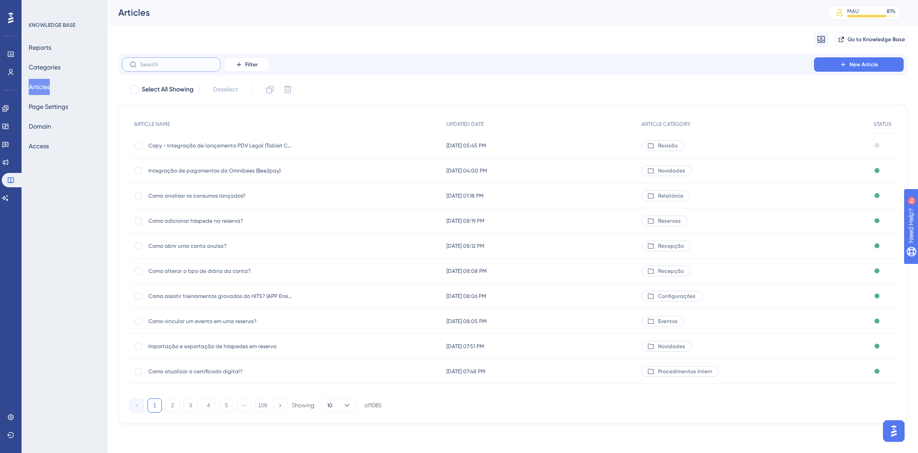
click at [181, 67] on input "text" at bounding box center [176, 64] width 73 height 6
type input "pdv legal"
click at [237, 246] on span "Integração de lançamento PDV Legal (Tablet Cloud)" at bounding box center [219, 245] width 143 height 7
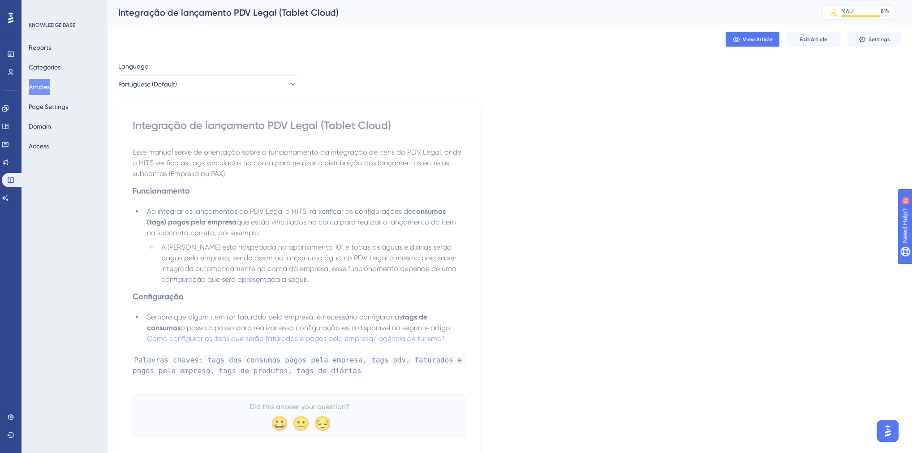
click at [314, 281] on li "A [PERSON_NAME] está hospedada no apartamento 101 e todas as águas e diárias se…" at bounding box center [312, 263] width 308 height 43
